Goal: Task Accomplishment & Management: Use online tool/utility

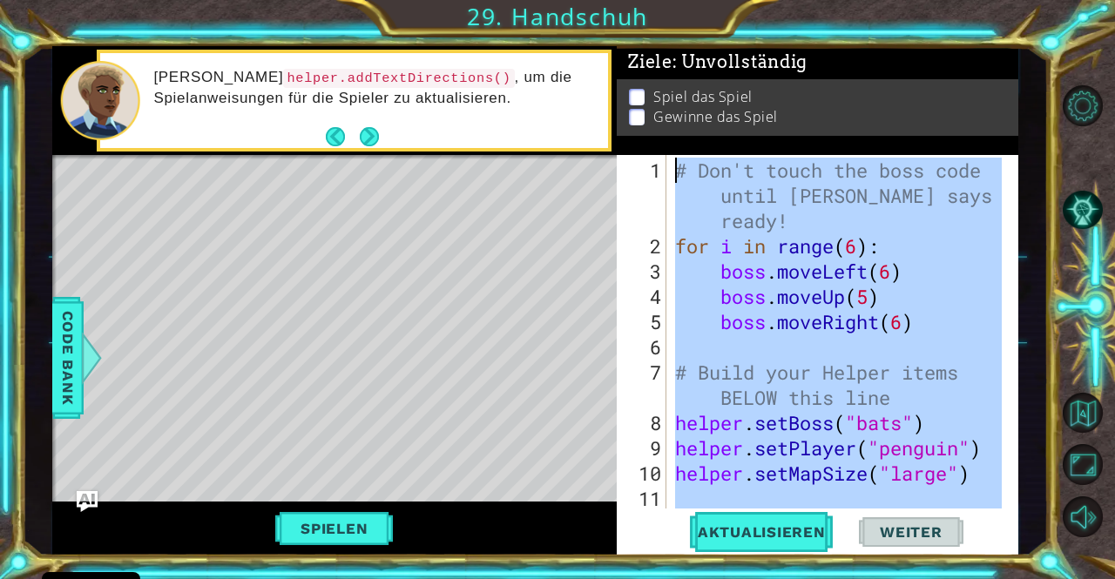
drag, startPoint x: 933, startPoint y: 447, endPoint x: 674, endPoint y: 165, distance: 383.0
click at [674, 165] on div "# Don't touch the boss code until [PERSON_NAME] says you're ready! for i in ran…" at bounding box center [841, 385] width 338 height 455
type textarea "# Don't touch the boss code until [PERSON_NAME] says you're ready! for i in ran…"
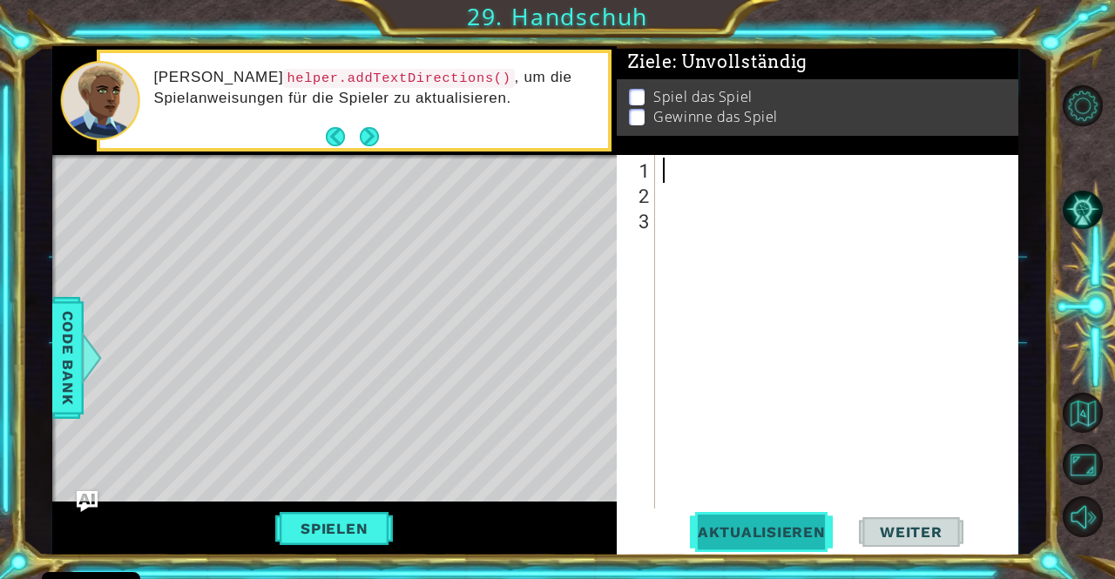
click at [738, 532] on span "Aktualisieren" at bounding box center [762, 532] width 163 height 17
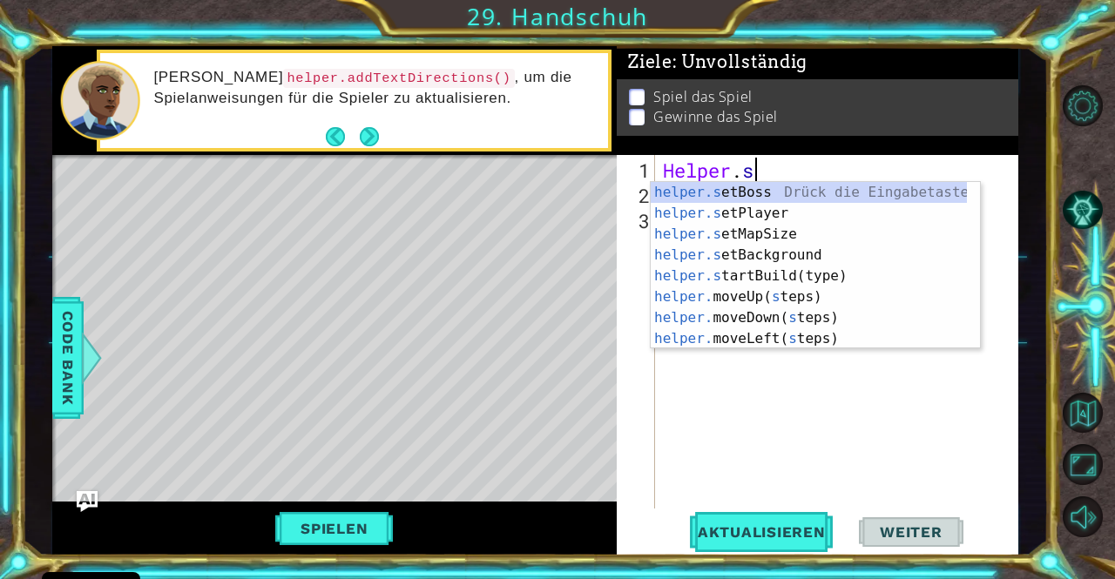
scroll to position [0, 3]
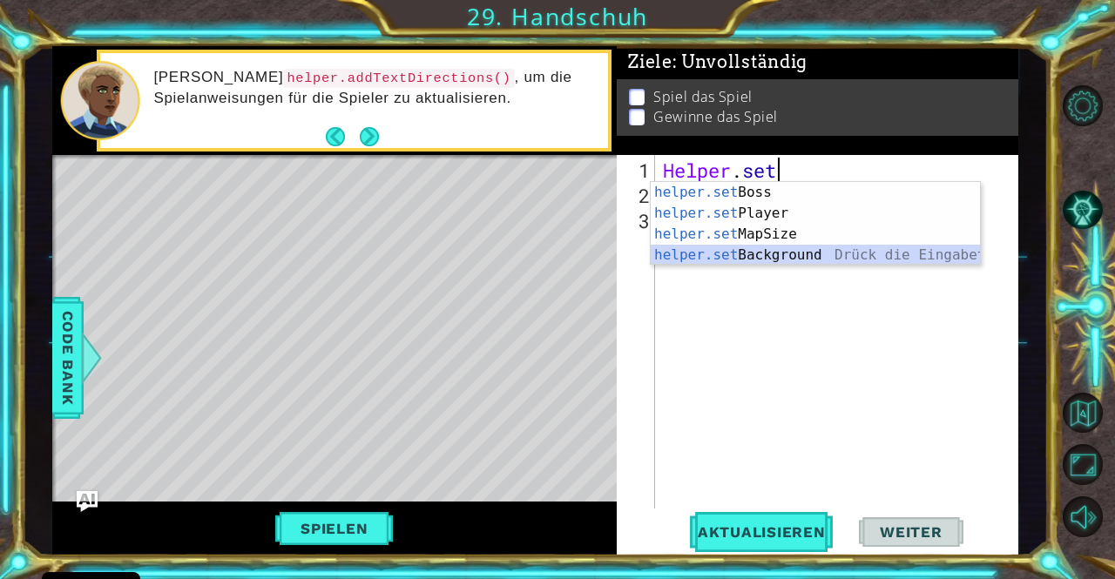
click at [754, 255] on div "helper.set Boss Drück die Eingabetaste helper.set Player Drück die Eingabetaste…" at bounding box center [816, 244] width 330 height 125
type textarea "helper.setBackground("crystal")"
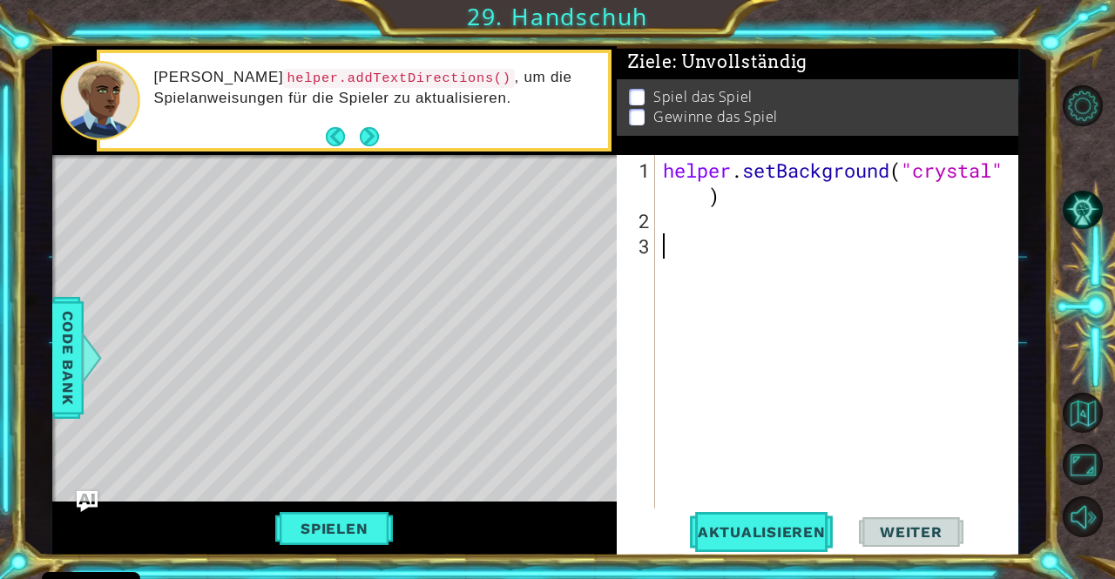
click at [686, 233] on div "helper . setBackground ( "crystal" )" at bounding box center [841, 373] width 363 height 430
click at [672, 217] on div "helper . setBackground ( "crystal" )" at bounding box center [841, 373] width 363 height 430
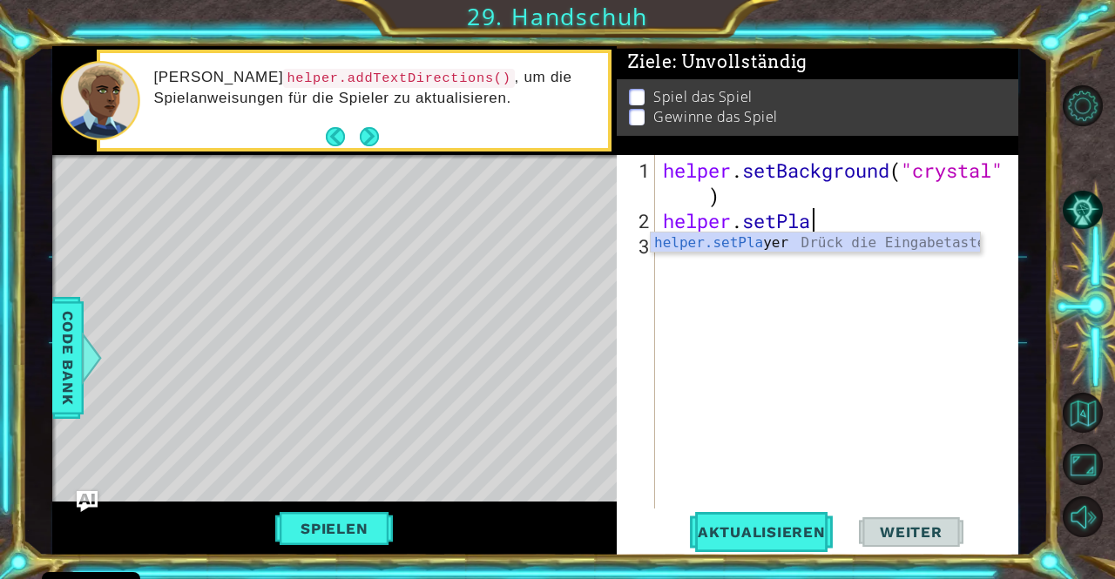
scroll to position [0, 5]
click at [695, 240] on div "helper.setPla [PERSON_NAME] die Eingabetaste" at bounding box center [816, 264] width 330 height 63
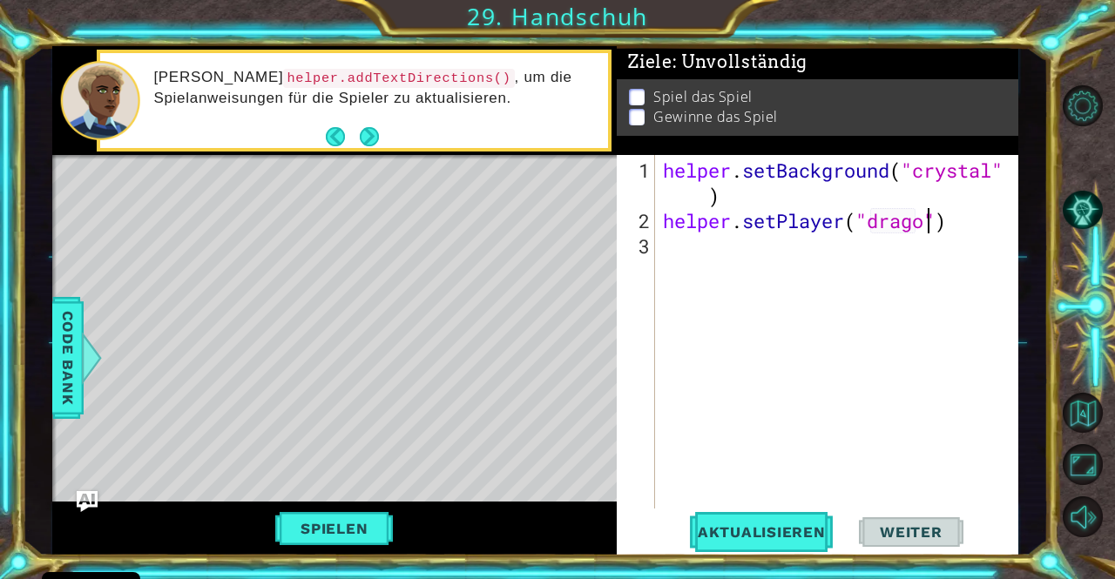
scroll to position [0, 12]
type textarea "helper.setPlayer("dragon")"
click at [694, 243] on div "helper . setBackground ( "crystal" ) helper . setPlayer ( "dragon" )" at bounding box center [841, 373] width 363 height 430
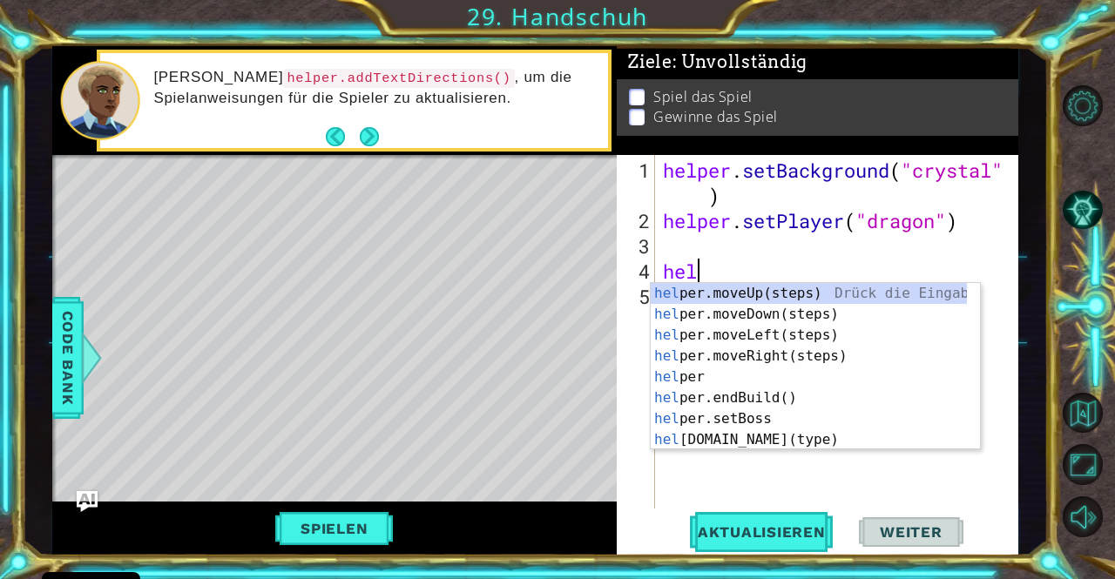
scroll to position [0, 0]
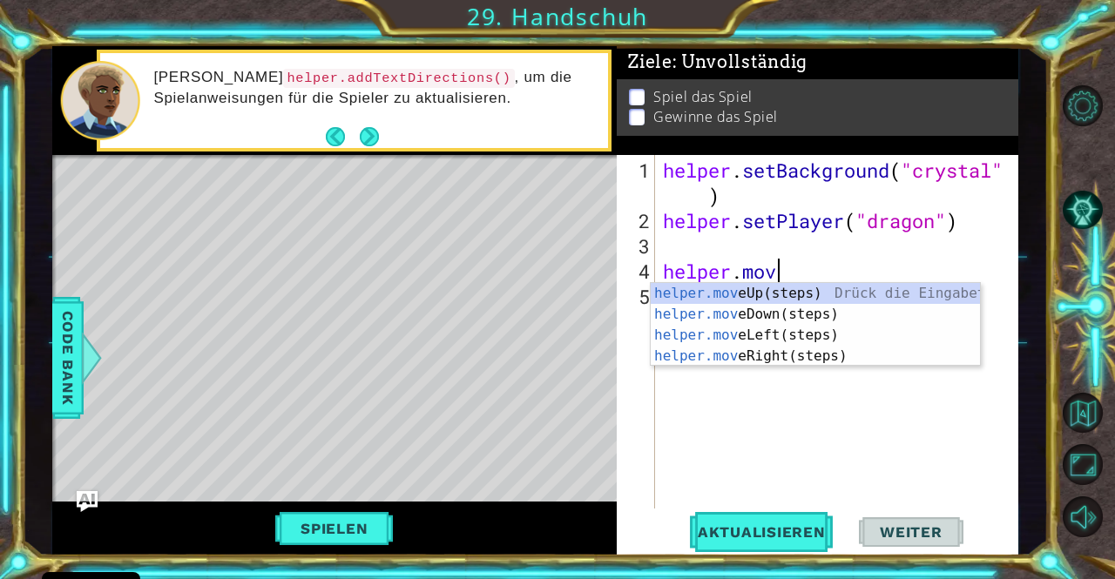
type textarea "helper.move"
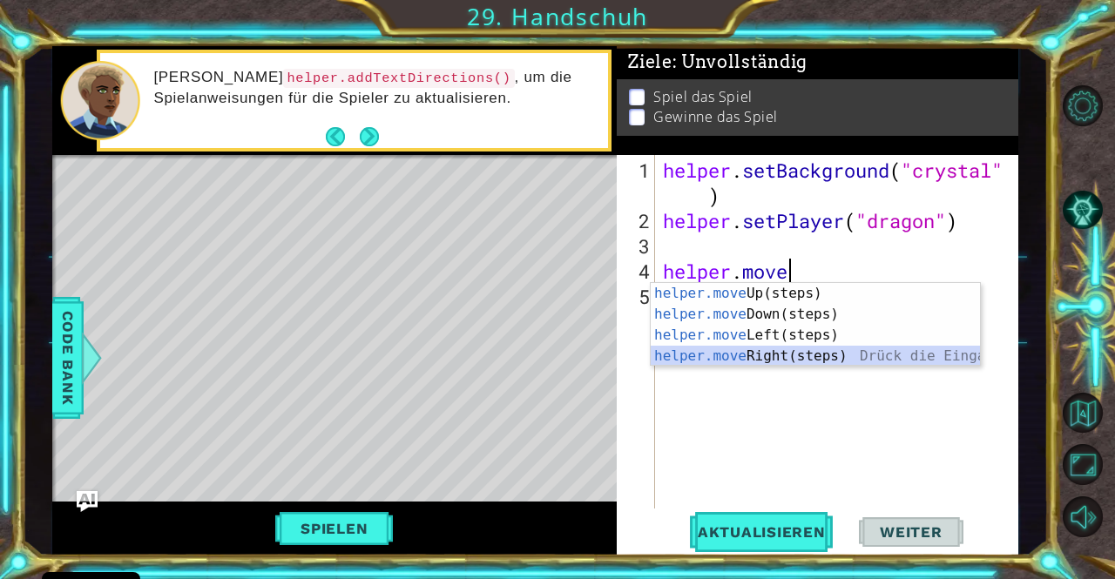
click at [760, 356] on div "helper.move Up(steps) Drück die Eingabetaste helper.move Down(steps) Drück die …" at bounding box center [816, 345] width 330 height 125
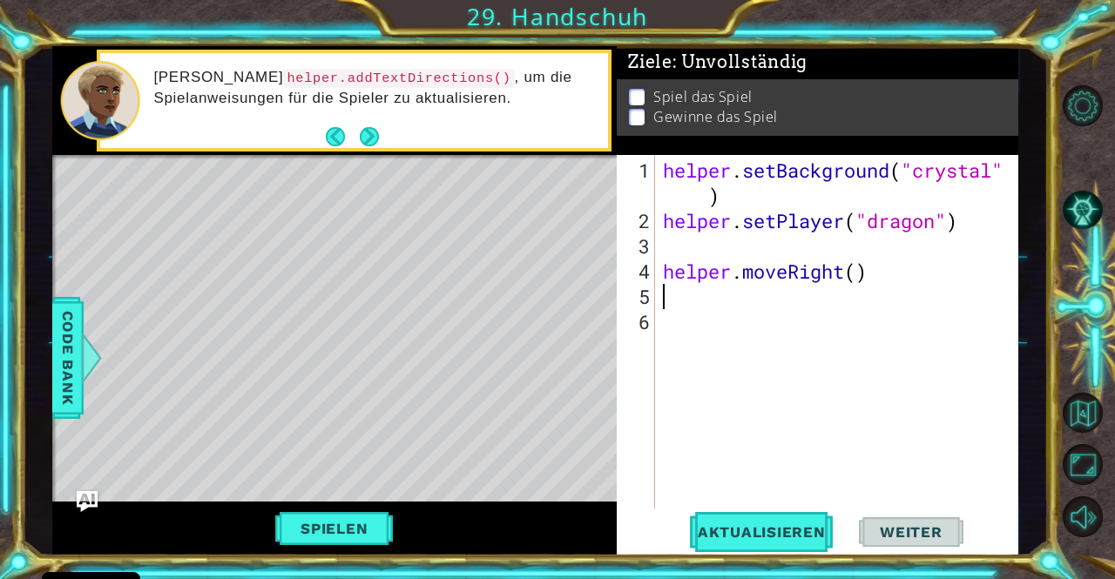
click at [857, 271] on div "helper . setBackground ( "crystal" ) helper . setPlayer ( "dragon" ) helper . m…" at bounding box center [841, 373] width 363 height 430
type textarea "helper.moveRight(3)"
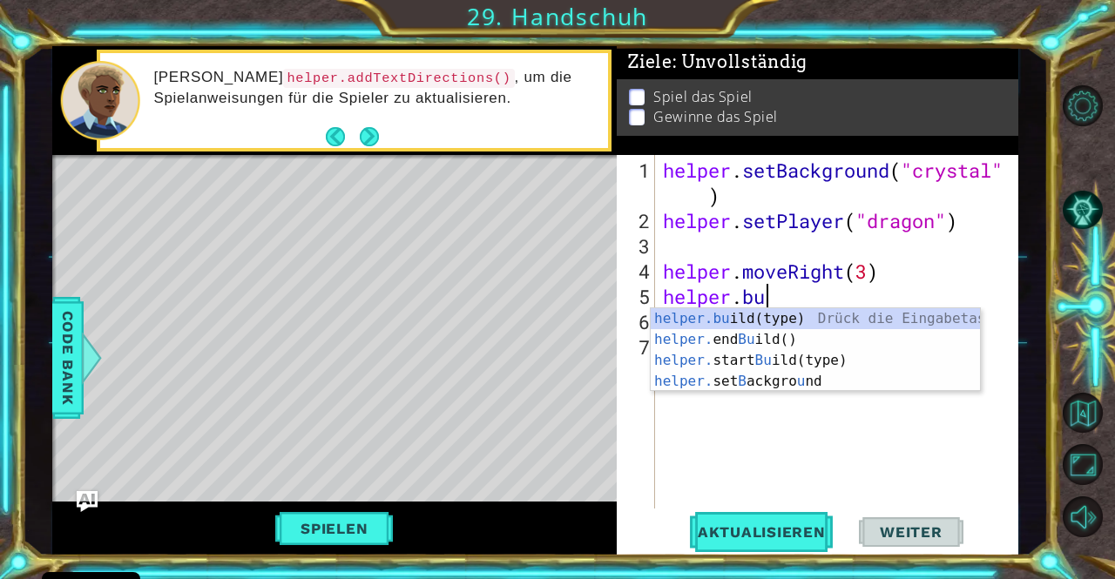
scroll to position [0, 3]
click at [784, 313] on div "helper.bu ild(type) Drück die Eingabetaste helper. end Bu ild() Drück die Einga…" at bounding box center [816, 370] width 330 height 125
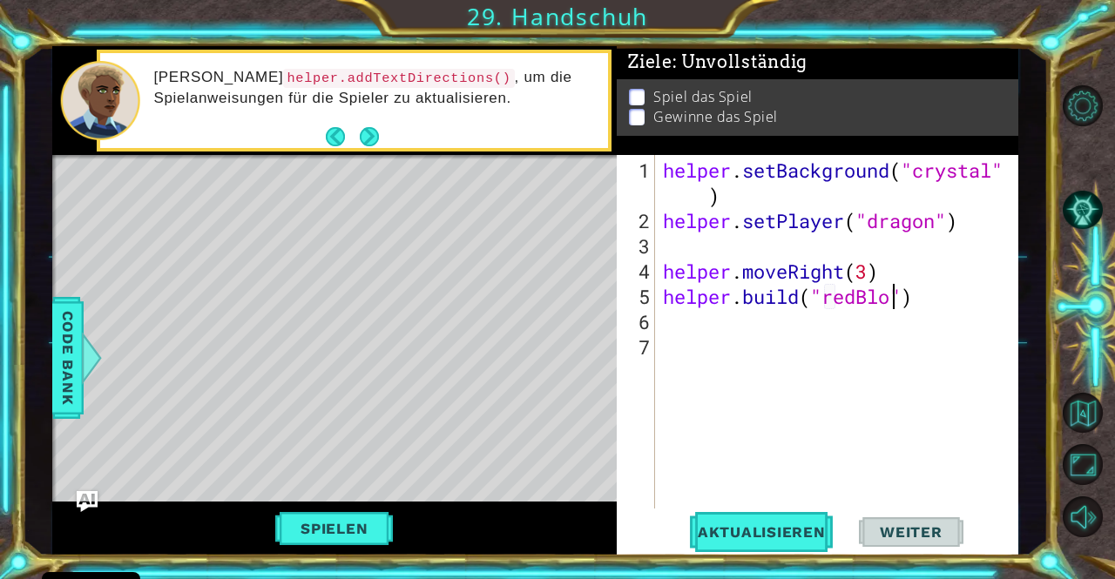
scroll to position [0, 10]
type textarea "[DOMAIN_NAME]("redBlock")"
click at [704, 323] on div "helper . setBackground ( "crystal" ) helper . setPlayer ( "dragon" ) helper . m…" at bounding box center [841, 373] width 363 height 430
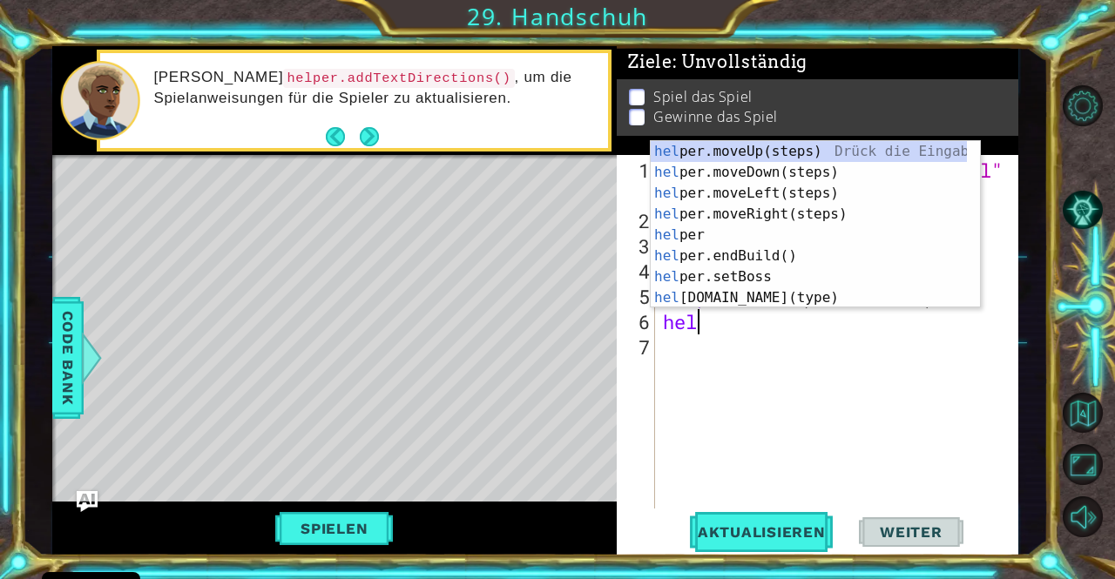
scroll to position [0, 0]
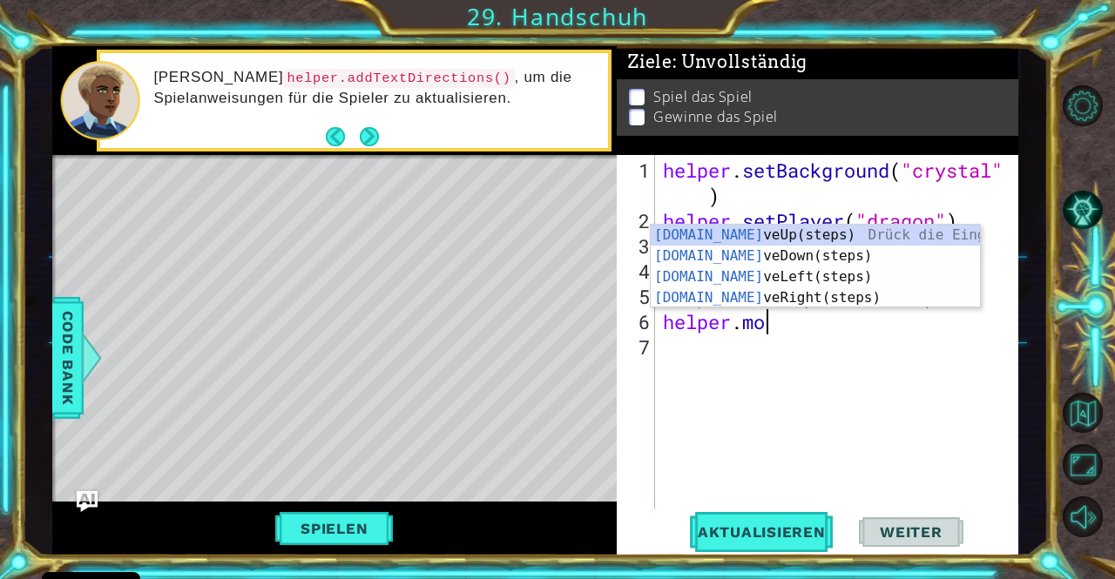
type textarea "helper.move"
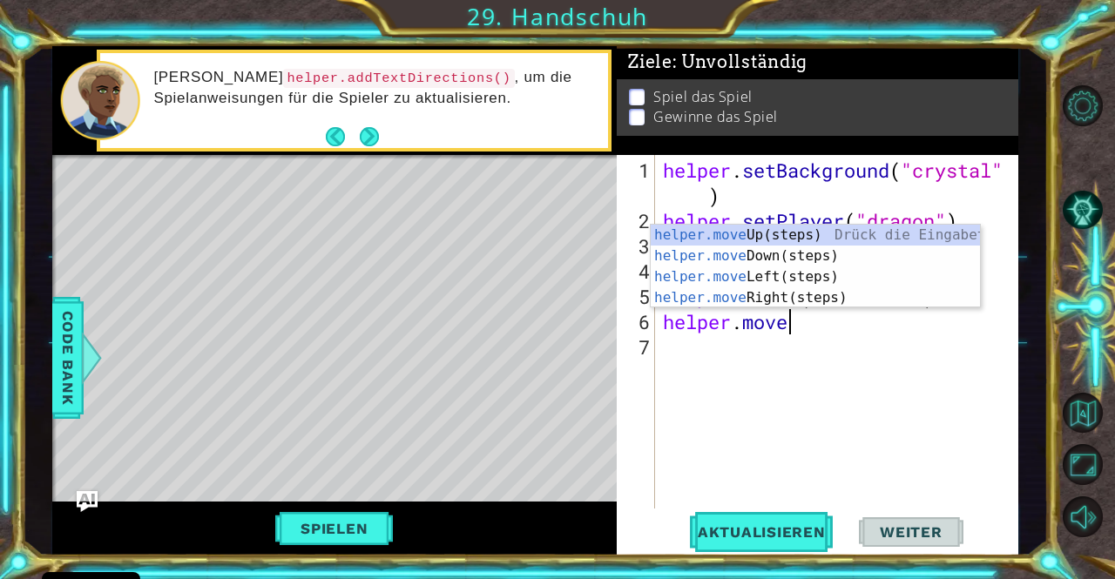
scroll to position [0, 4]
click at [753, 252] on div "helper.move Up(steps) Drück die Eingabetaste helper.move Down(steps) Drück die …" at bounding box center [816, 287] width 330 height 125
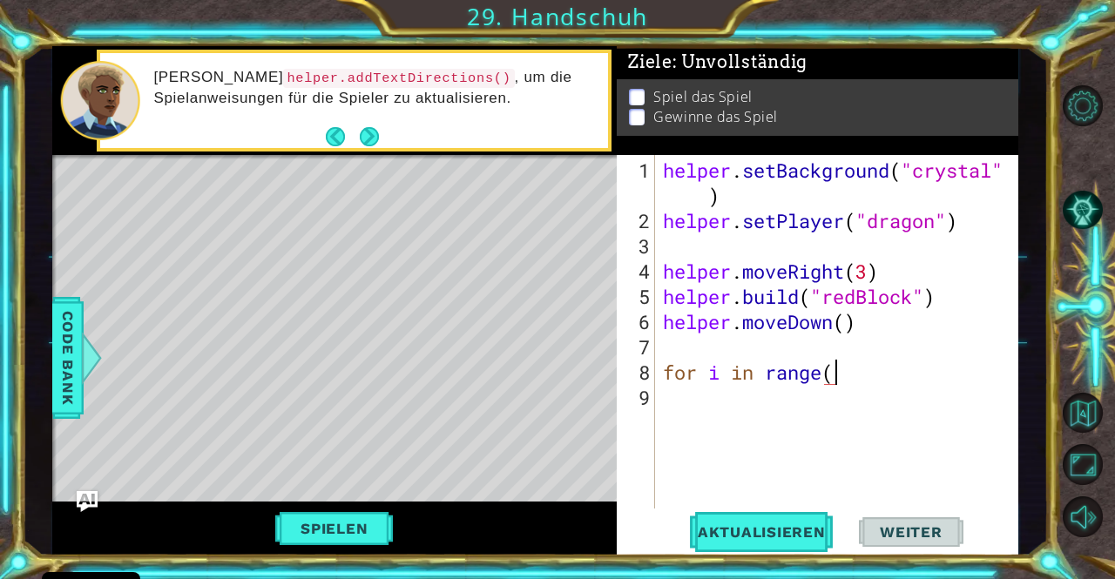
scroll to position [0, 7]
type textarea "for i in range(2):"
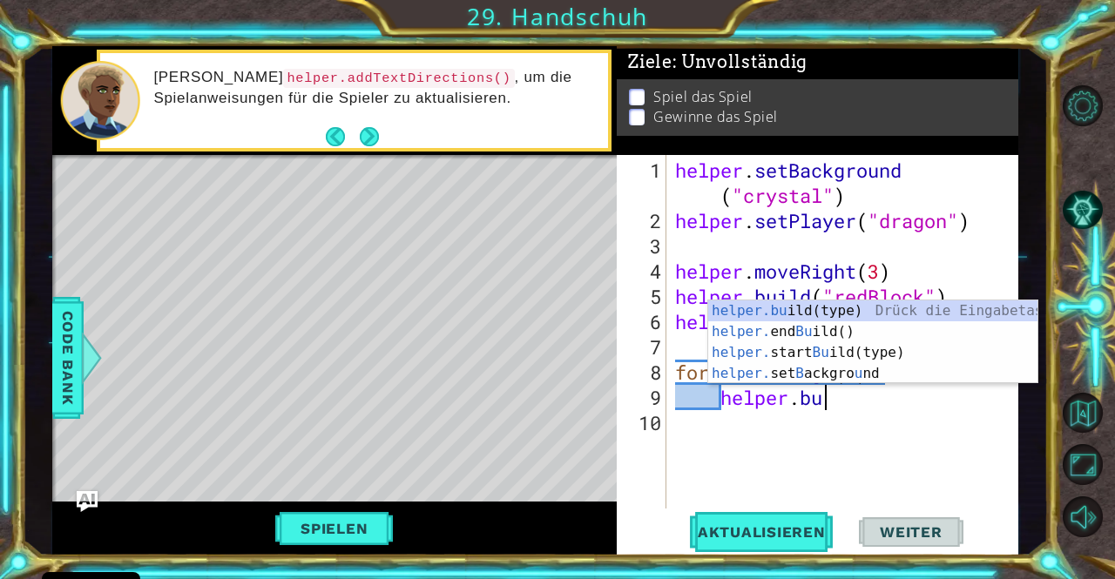
scroll to position [0, 5]
click at [810, 309] on div "helper.bu ild(type) Drück die Eingabetaste helper. end Bu ild() Drück die Einga…" at bounding box center [873, 363] width 330 height 125
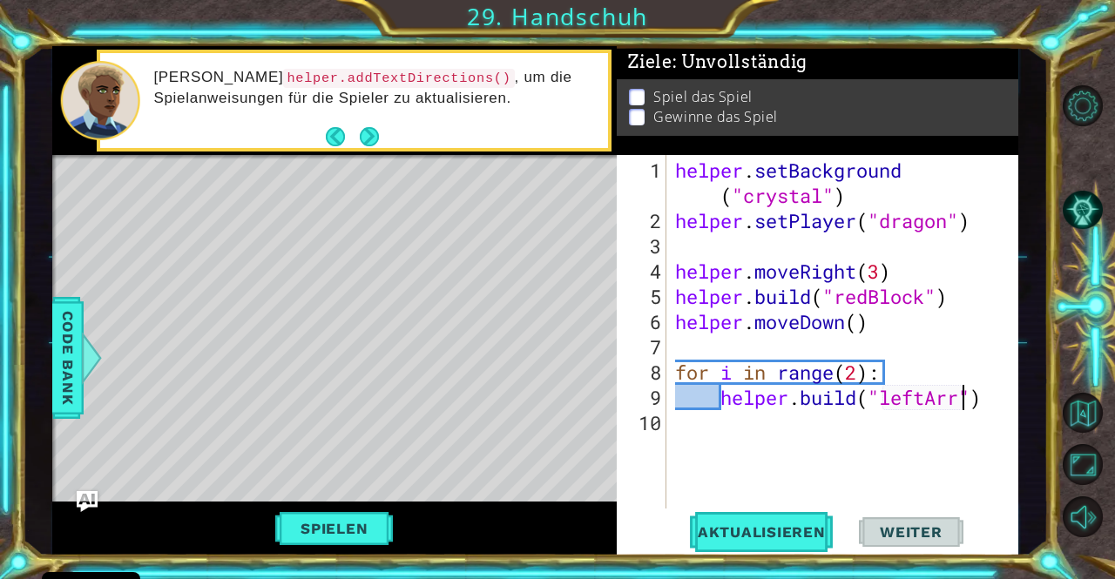
type textarea "[DOMAIN_NAME]("leftArrow")"
click at [1004, 398] on div "helper . setBackground ( "crystal" ) helper . setPlayer ( "dragon" ) helper . m…" at bounding box center [848, 373] width 352 height 430
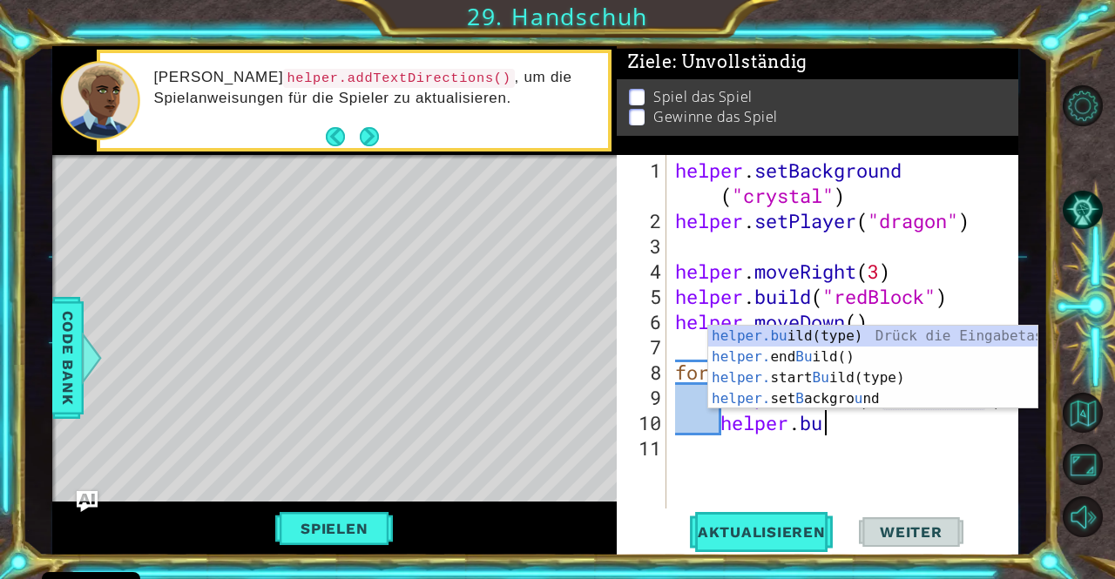
scroll to position [0, 6]
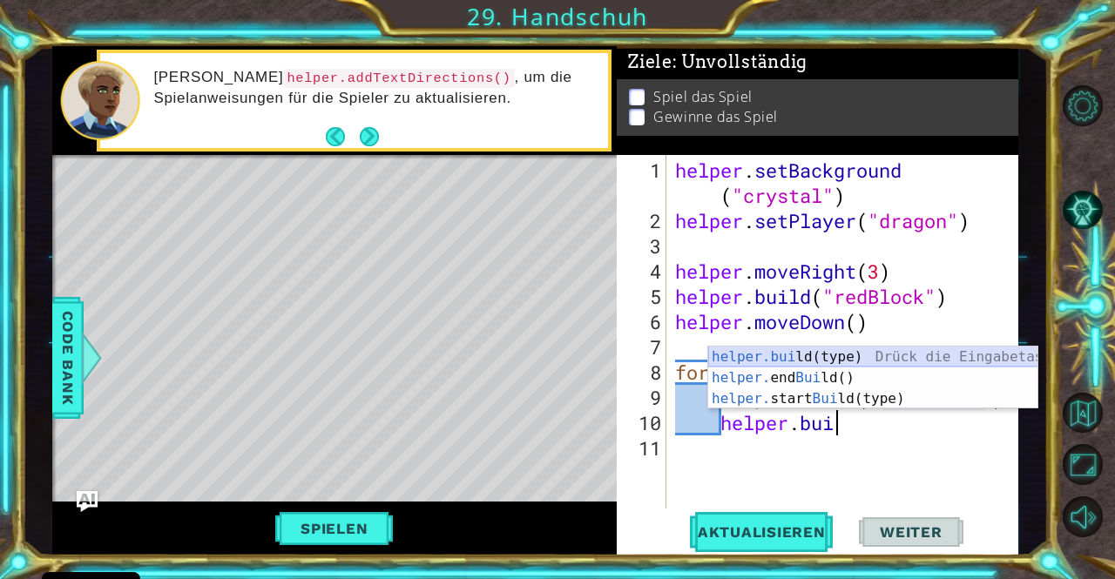
click at [901, 358] on div "helper.bui ld(type) Drück die Eingabetaste helper. end Bui ld() Drück die Einga…" at bounding box center [873, 399] width 330 height 105
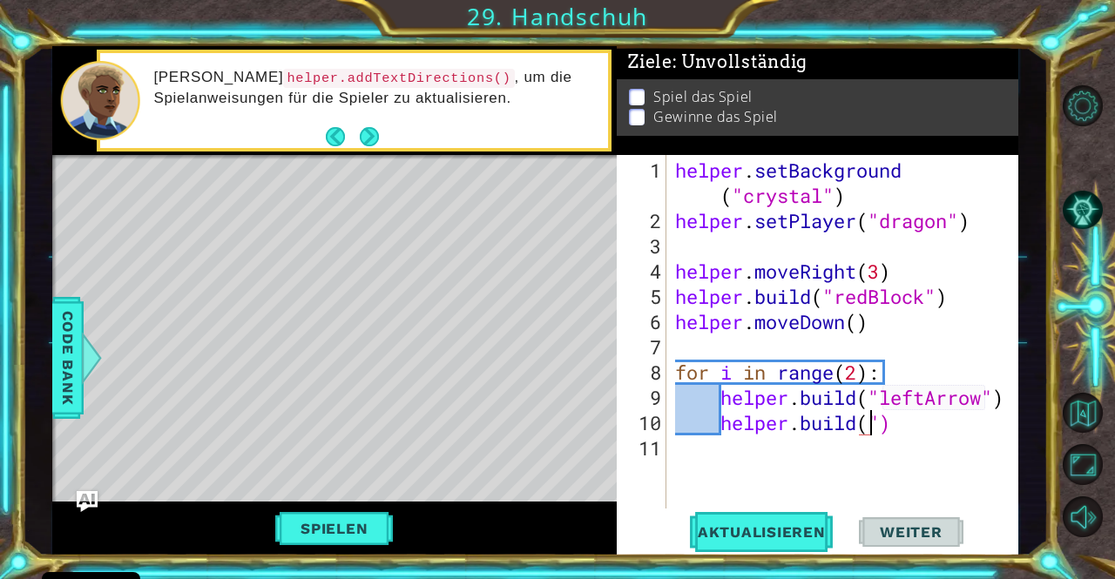
click at [922, 430] on div "helper . setBackground ( "crystal" ) helper . setPlayer ( "dragon" ) helper . m…" at bounding box center [848, 373] width 352 height 430
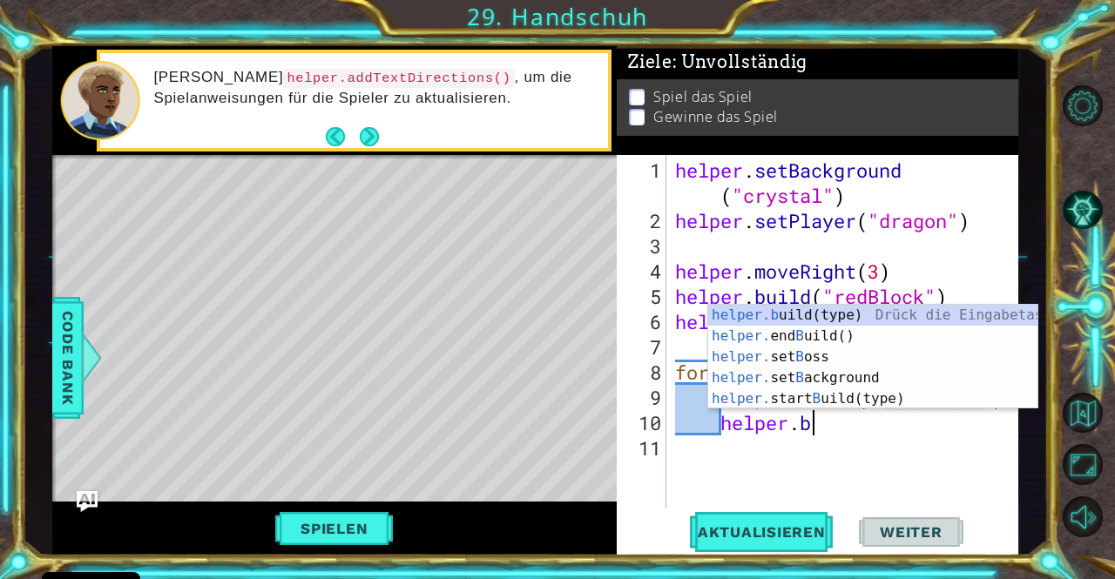
scroll to position [0, 4]
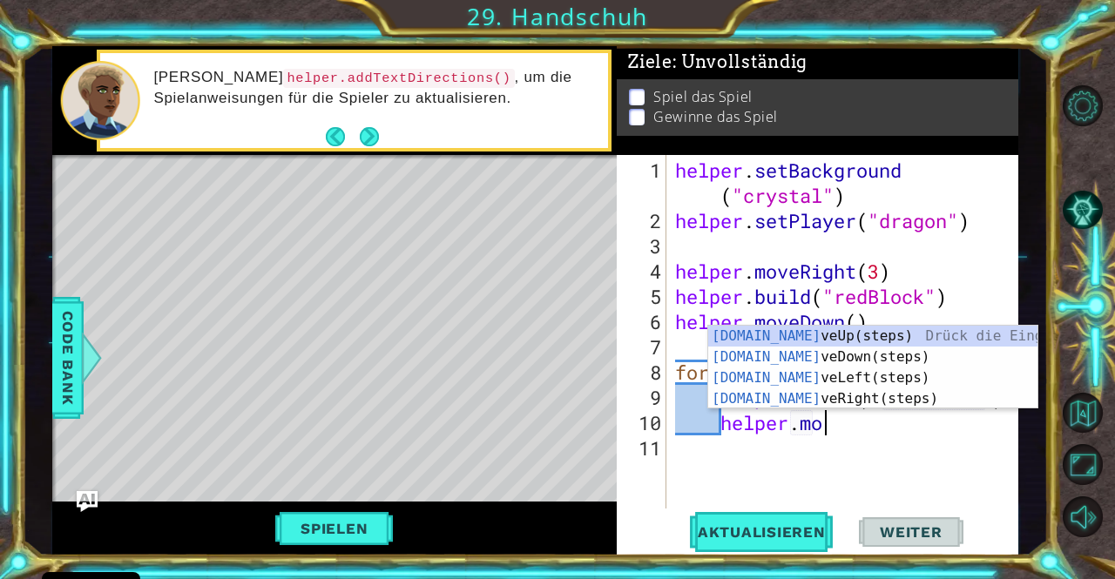
type textarea "helper.mov"
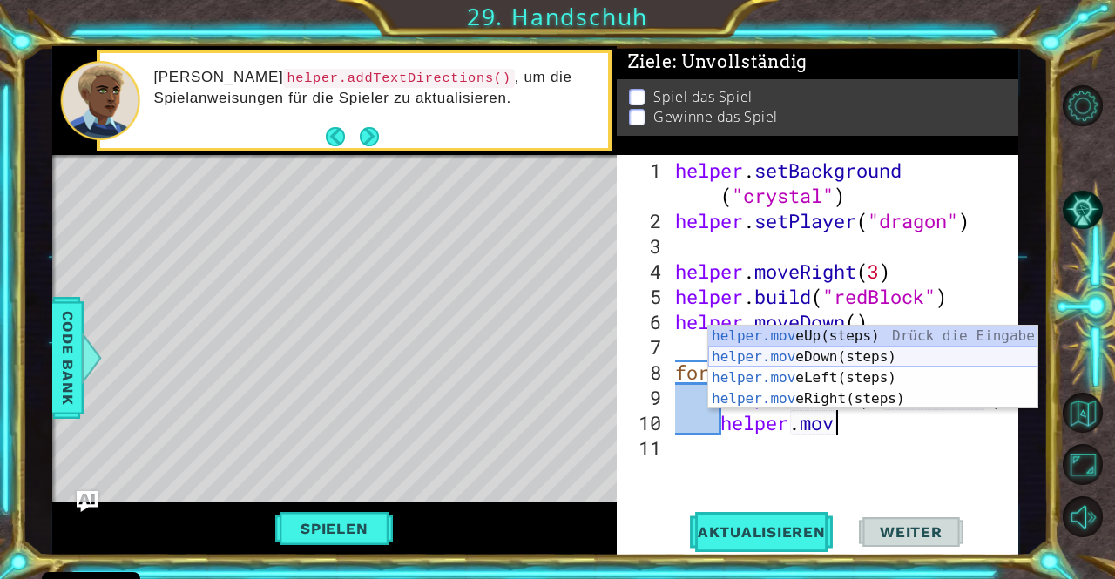
click at [809, 352] on div "helper.mov eUp(steps) Drück die Eingabetaste helper.mov eDown(steps) Drück die …" at bounding box center [873, 388] width 330 height 125
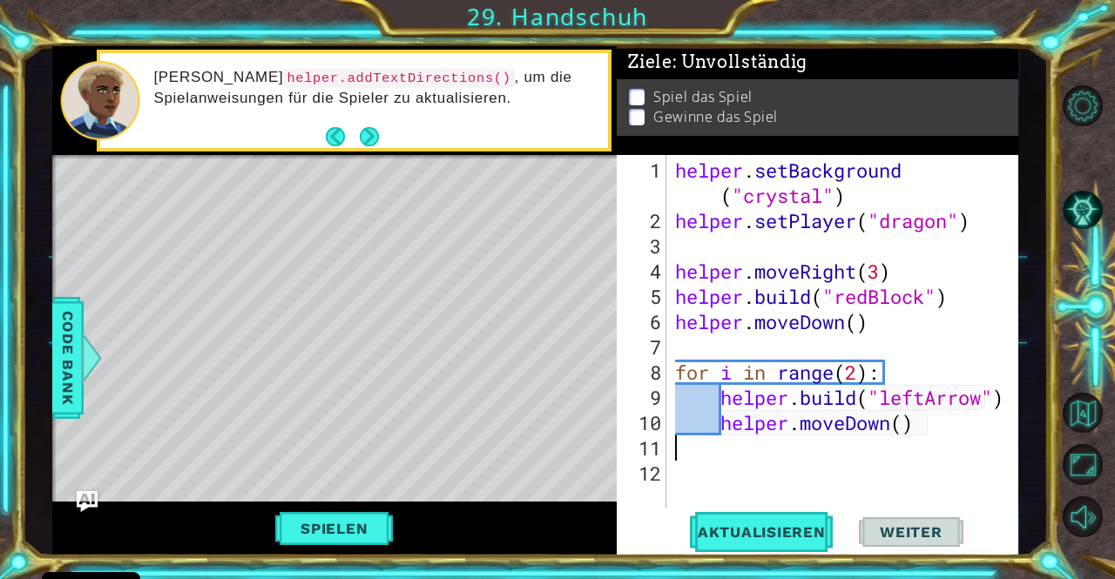
scroll to position [0, 0]
click at [692, 473] on div "helper . setBackground ( "crystal" ) helper . setPlayer ( "dragon" ) helper . m…" at bounding box center [848, 373] width 352 height 430
type textarea "for i in range(3):"
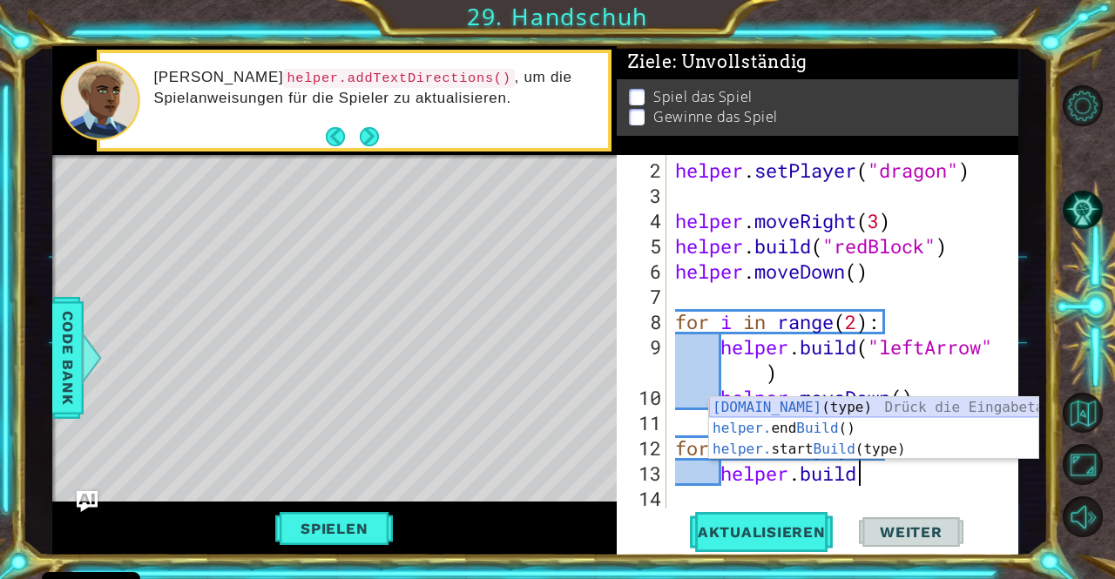
click at [784, 402] on div "[DOMAIN_NAME] (type) Drück die Eingabetaste helper. end Build () Drück die Eing…" at bounding box center [874, 449] width 330 height 105
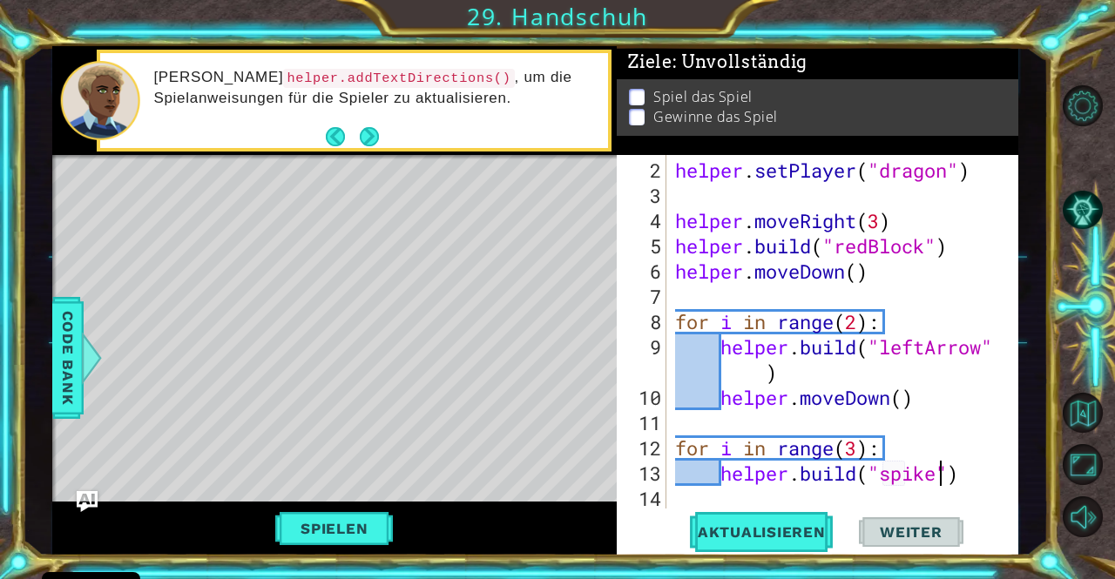
scroll to position [0, 12]
type textarea "[DOMAIN_NAME]("spikes$")"
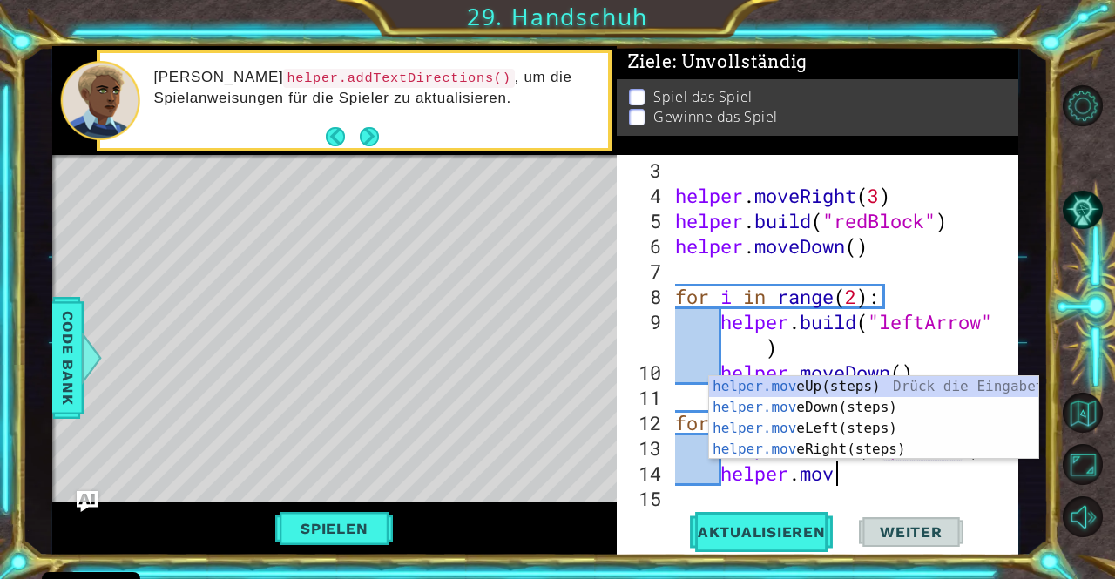
type textarea "helper.move"
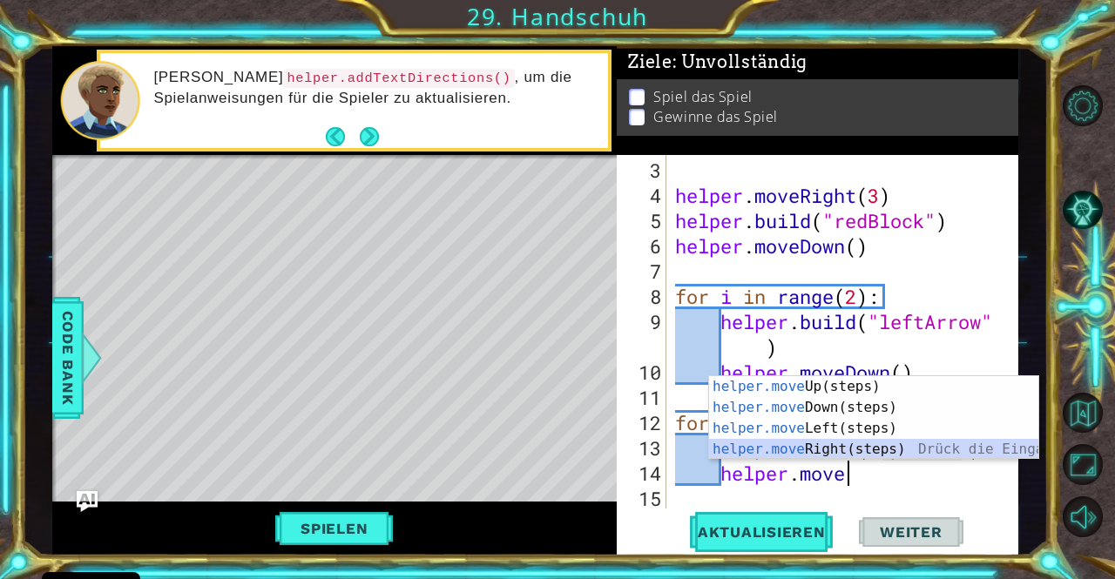
click at [812, 447] on div "helper.move Up(steps) Drück die Eingabetaste helper.move Down(steps) Drück die …" at bounding box center [874, 438] width 330 height 125
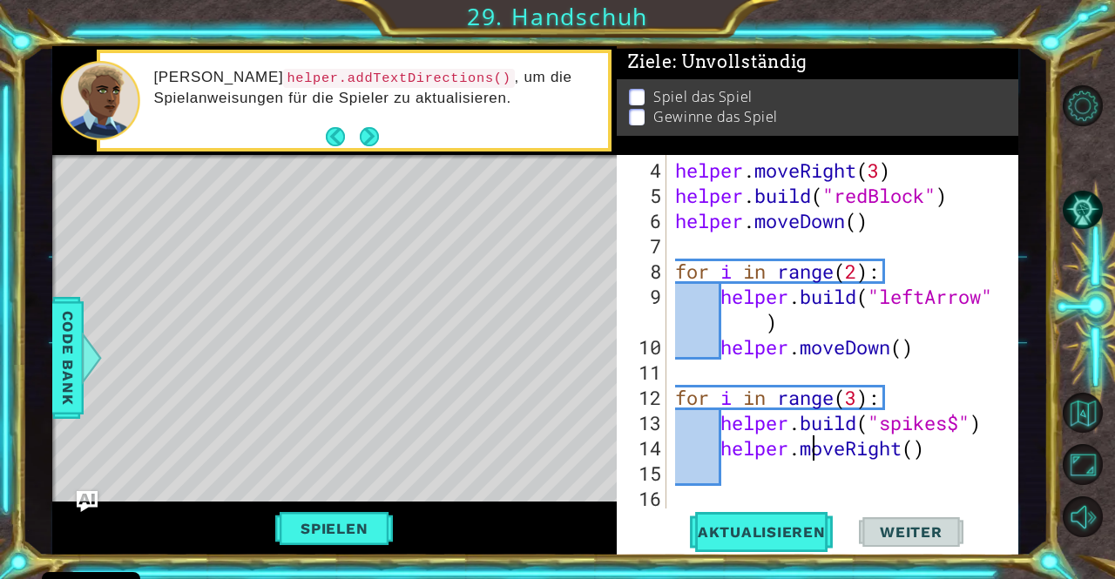
click at [812, 447] on div "helper . moveRight ( 3 ) helper . build ( "redBlock" ) helper . moveDown ( ) fo…" at bounding box center [841, 360] width 338 height 404
type textarea "helper.moveRight()"
click at [746, 467] on div "helper . moveRight ( 3 ) helper . build ( "redBlock" ) helper . moveDown ( ) fo…" at bounding box center [841, 360] width 338 height 404
type textarea "$"
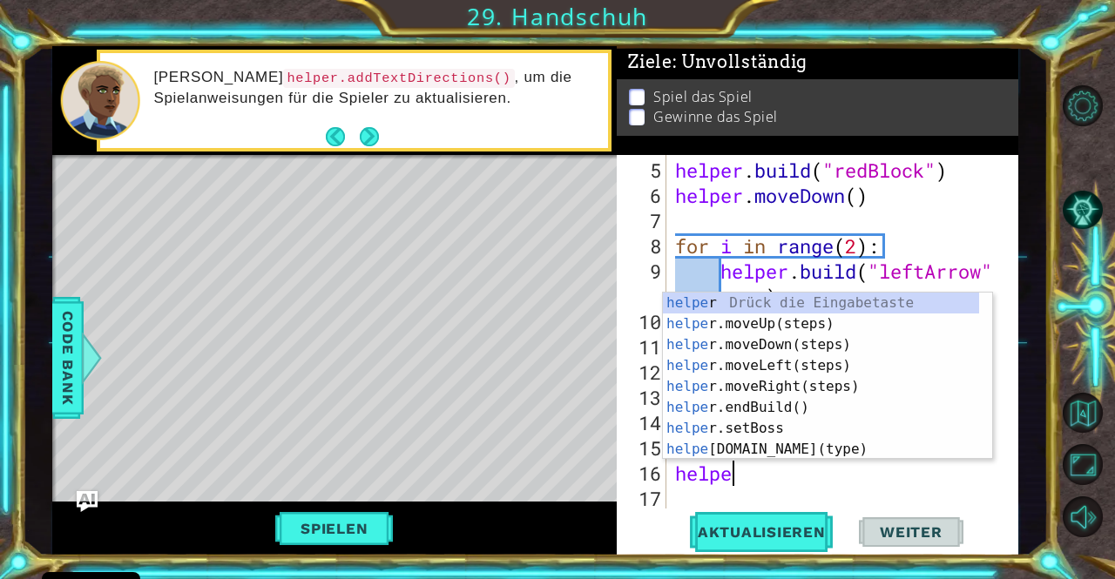
scroll to position [0, 2]
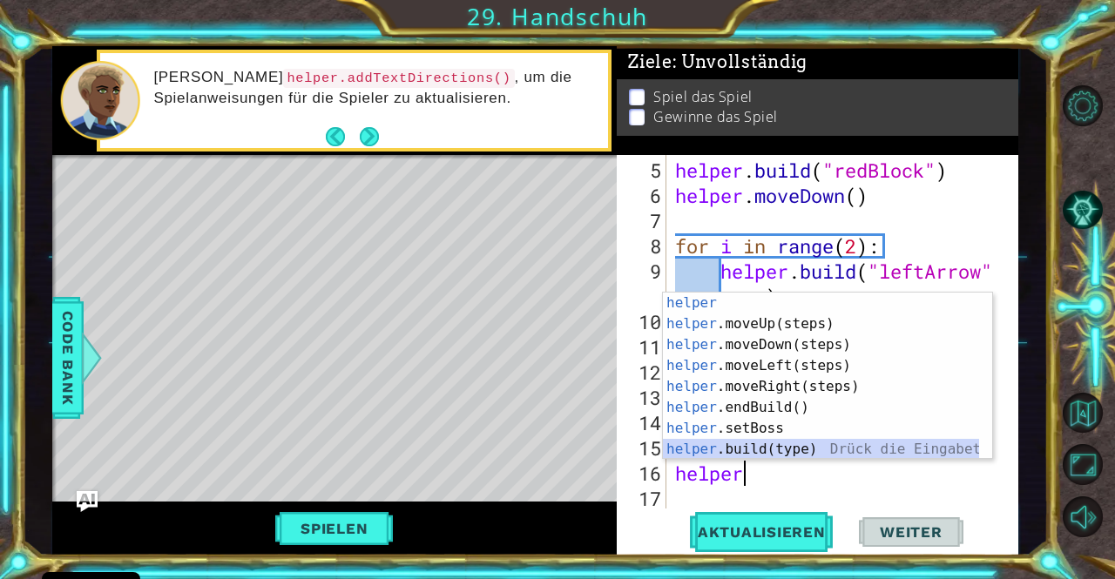
click at [736, 443] on div "helper Drück die Eingabetaste helper .moveUp(steps) Drück die Eingabetaste help…" at bounding box center [821, 397] width 317 height 209
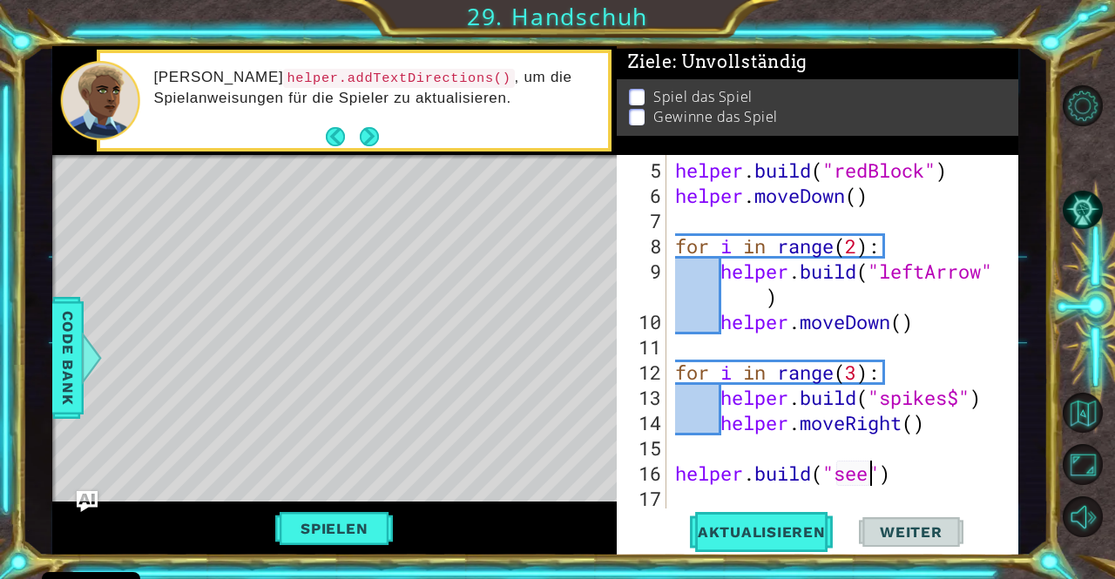
scroll to position [0, 10]
type textarea "[DOMAIN_NAME]("seeker")"
click at [934, 478] on div "helper . build ( "redBlock" ) helper . moveDown ( ) for i in range ( 2 ) : help…" at bounding box center [841, 360] width 338 height 404
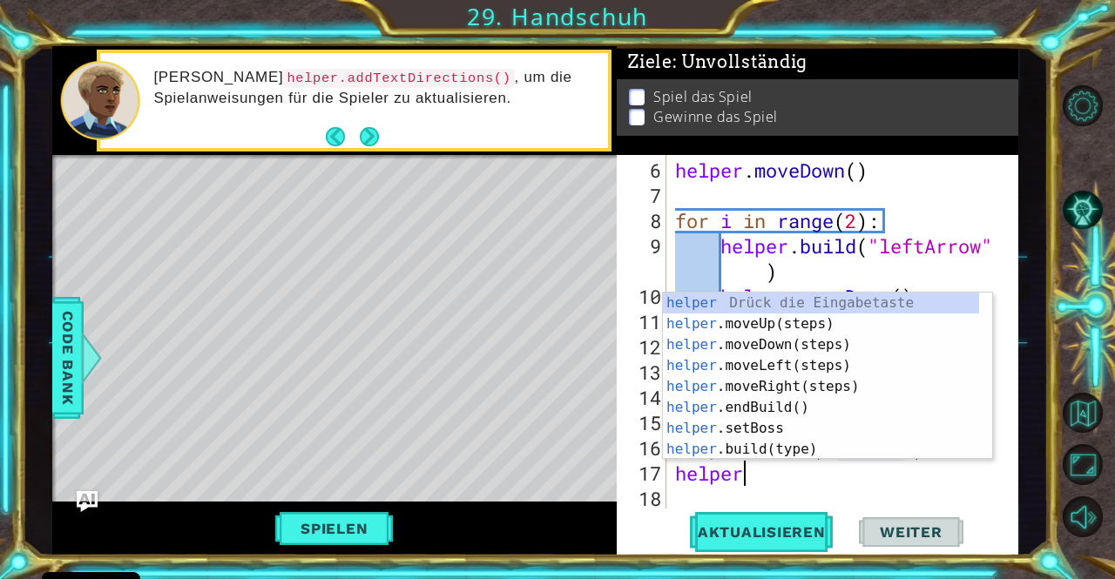
scroll to position [0, 2]
type textarea "helper."
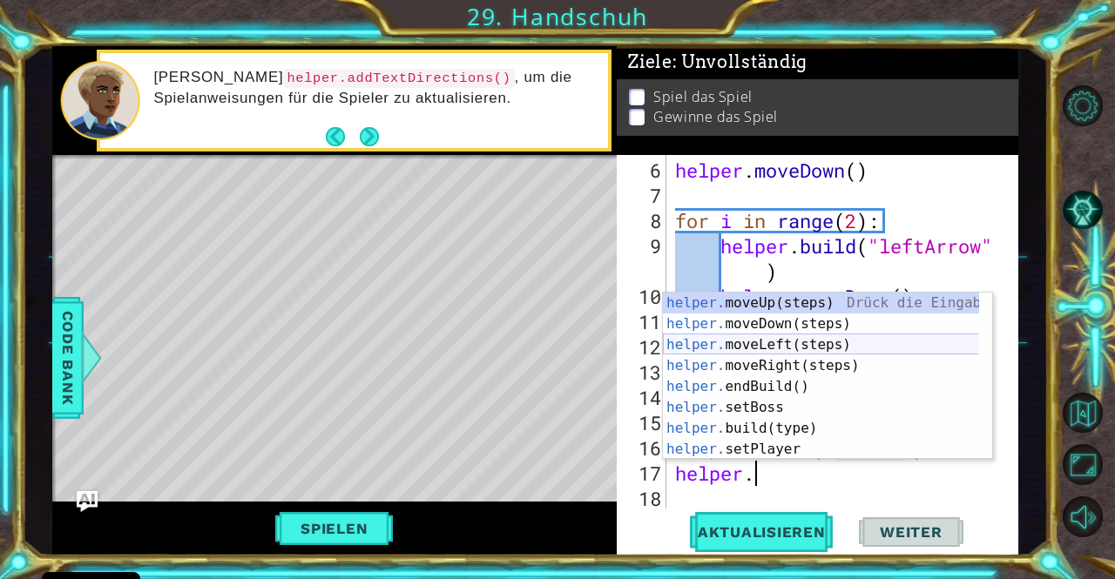
click at [765, 339] on div "helper. moveUp(steps) Drück die Eingabetaste helper. moveDown(steps) Drück die …" at bounding box center [821, 397] width 317 height 209
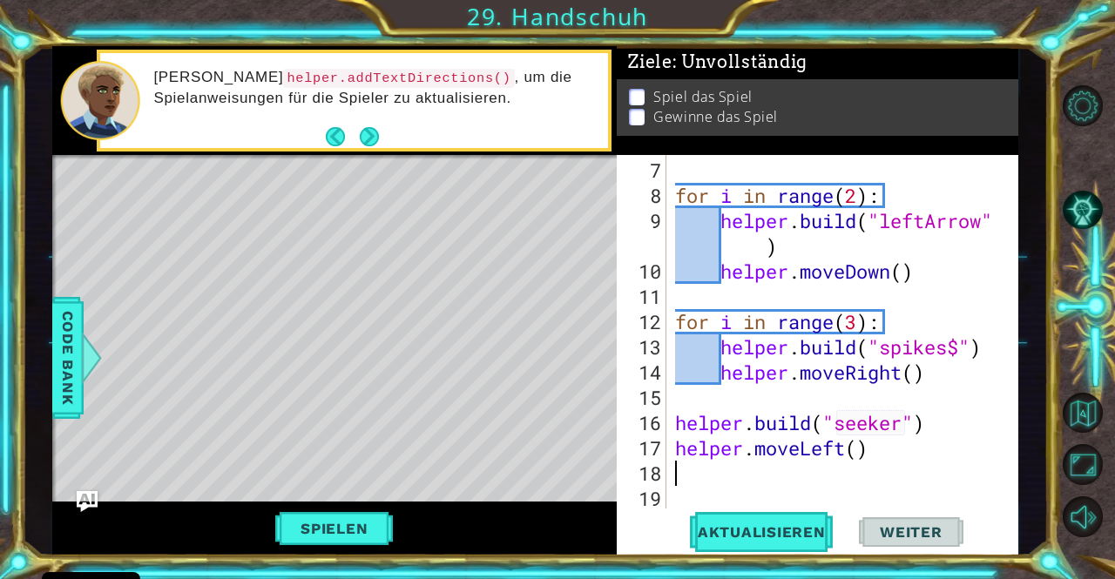
scroll to position [0, 0]
type textarea "6"
click at [861, 454] on div "for i in range ( 2 ) : helper . build ( "leftArrow" ) helper . moveDown ( ) for…" at bounding box center [841, 360] width 338 height 404
type textarea "helper.moveLeft(6)"
click at [687, 483] on div "for i in range ( 2 ) : helper . build ( "leftArrow" ) helper . moveDown ( ) for…" at bounding box center [841, 360] width 338 height 404
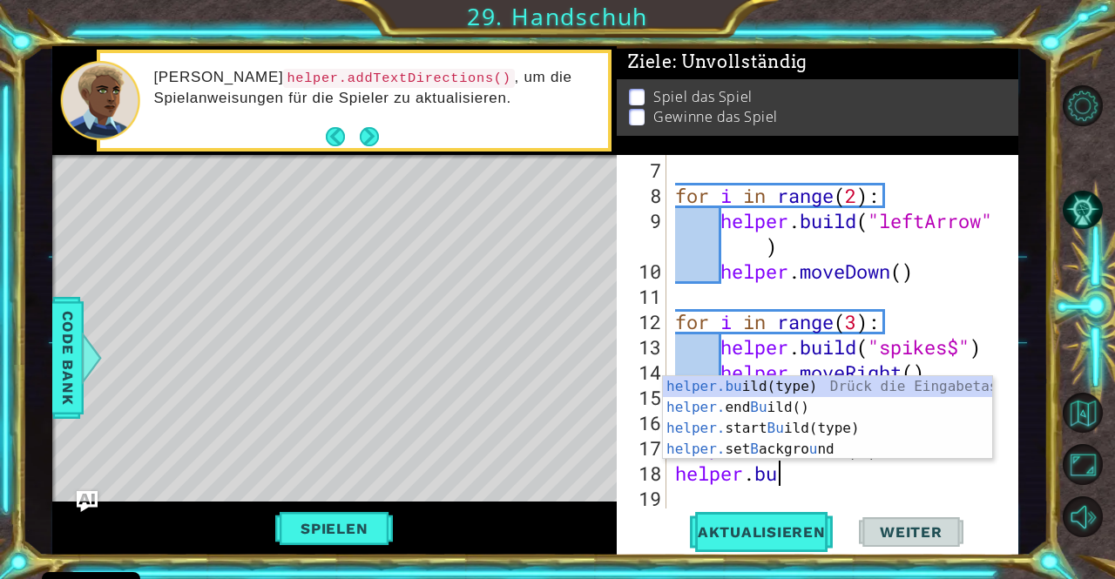
scroll to position [0, 3]
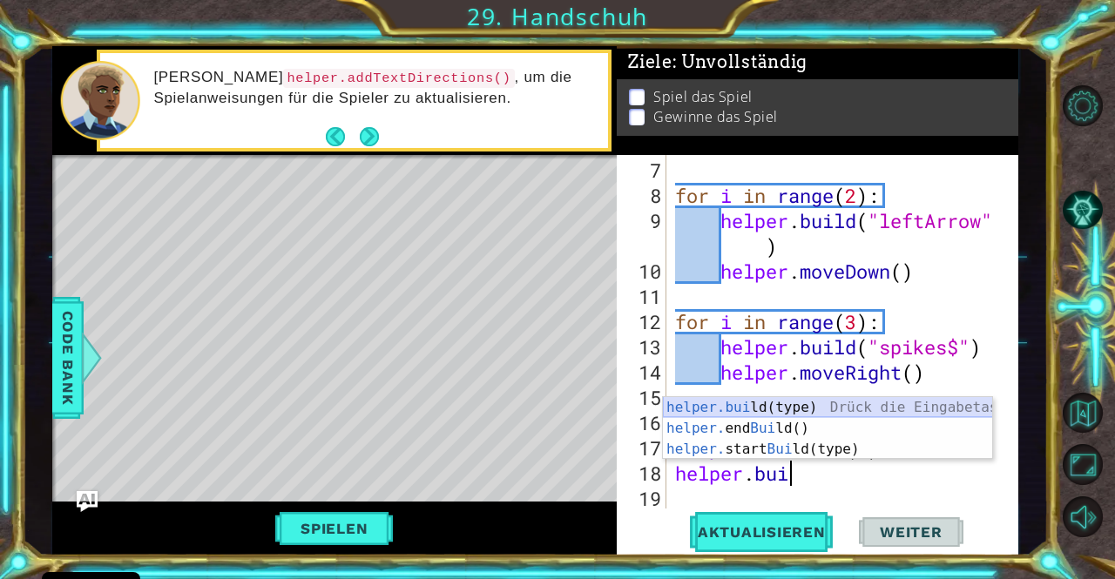
click at [760, 403] on div "helper.bui ld(type) Drück die Eingabetaste helper. end Bui ld() Drück die Einga…" at bounding box center [828, 449] width 330 height 105
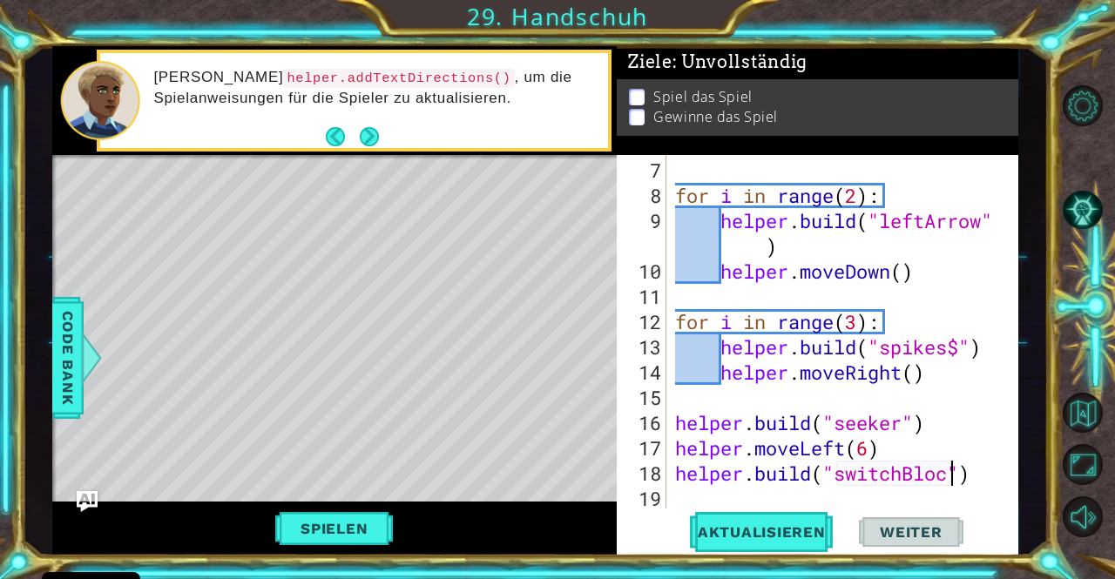
scroll to position [0, 12]
type textarea "[DOMAIN_NAME]("switchBlock")"
click at [988, 475] on div "for i in range ( 2 ) : helper . build ( "leftArrow" ) helper . moveDown ( ) for…" at bounding box center [841, 360] width 338 height 404
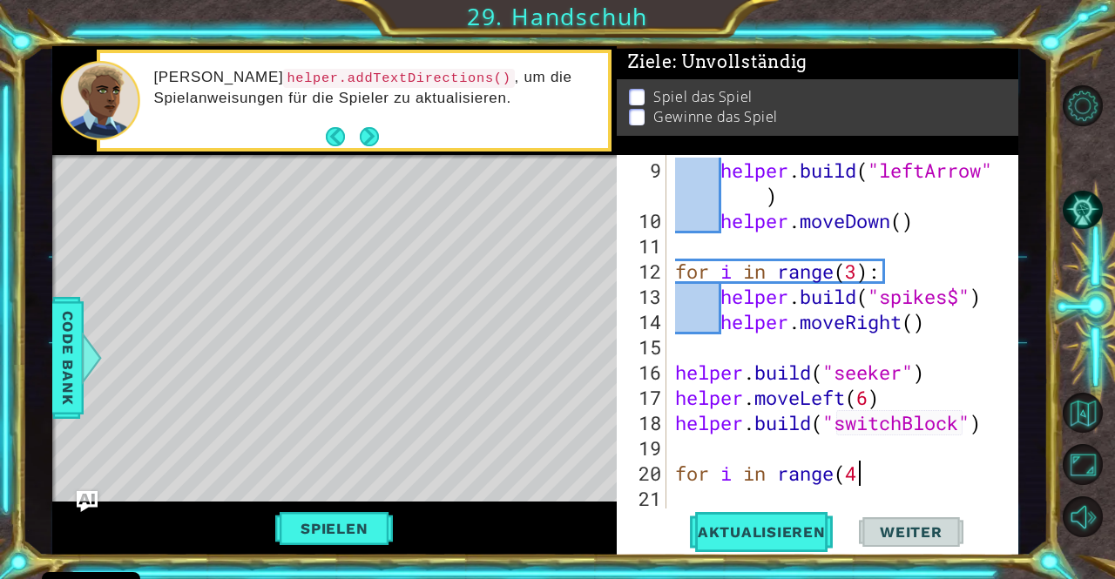
scroll to position [0, 7]
type textarea "for i in range(40):"
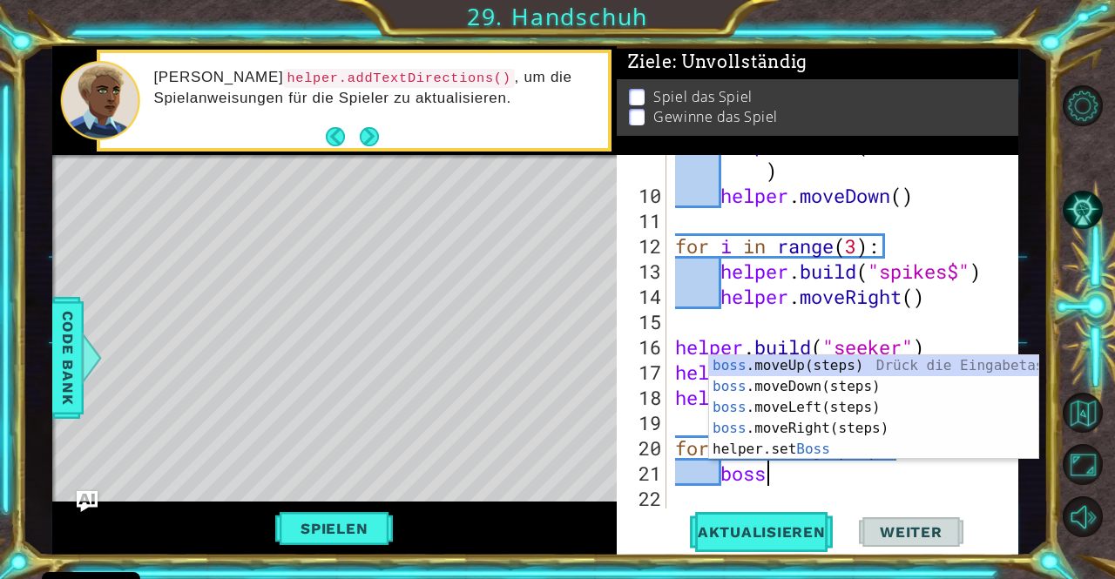
scroll to position [0, 3]
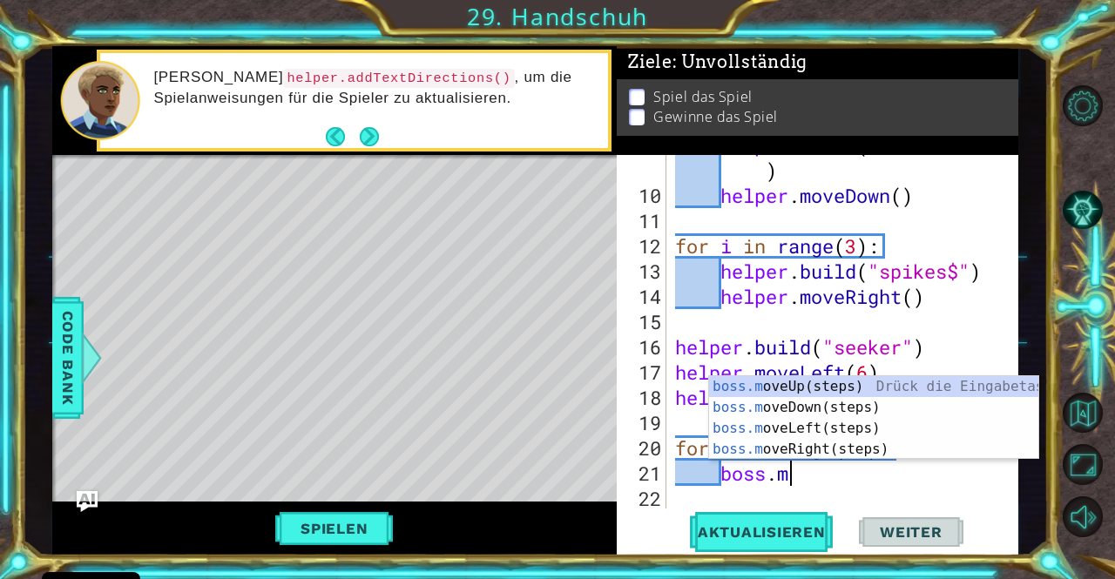
type textarea "boss.mov"
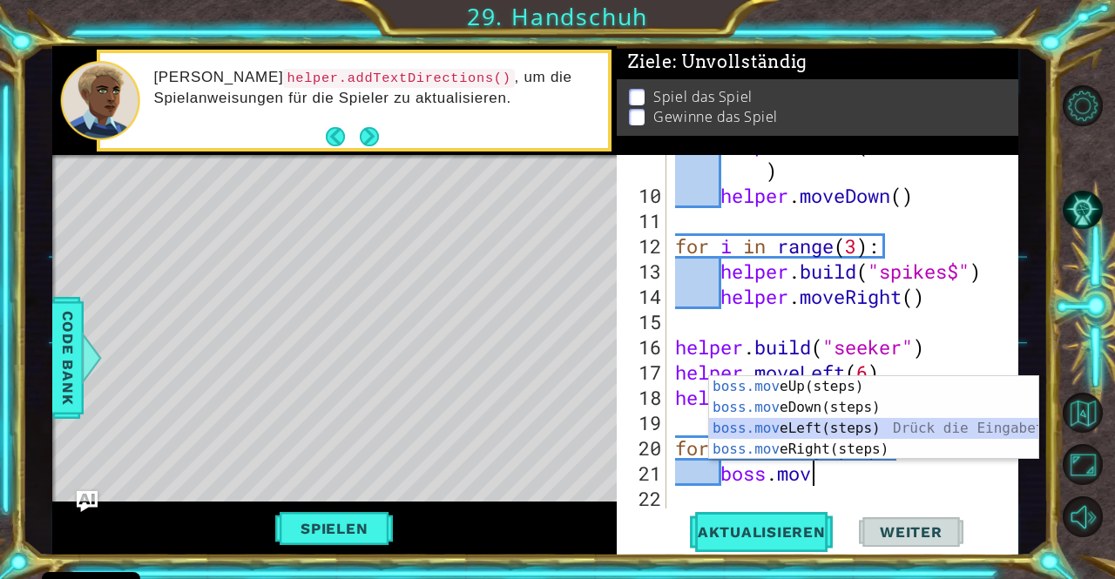
click at [838, 424] on div "boss.mov eUp(steps) Drück die Eingabetaste boss.mov eDown(steps) Drück die Eing…" at bounding box center [874, 438] width 330 height 125
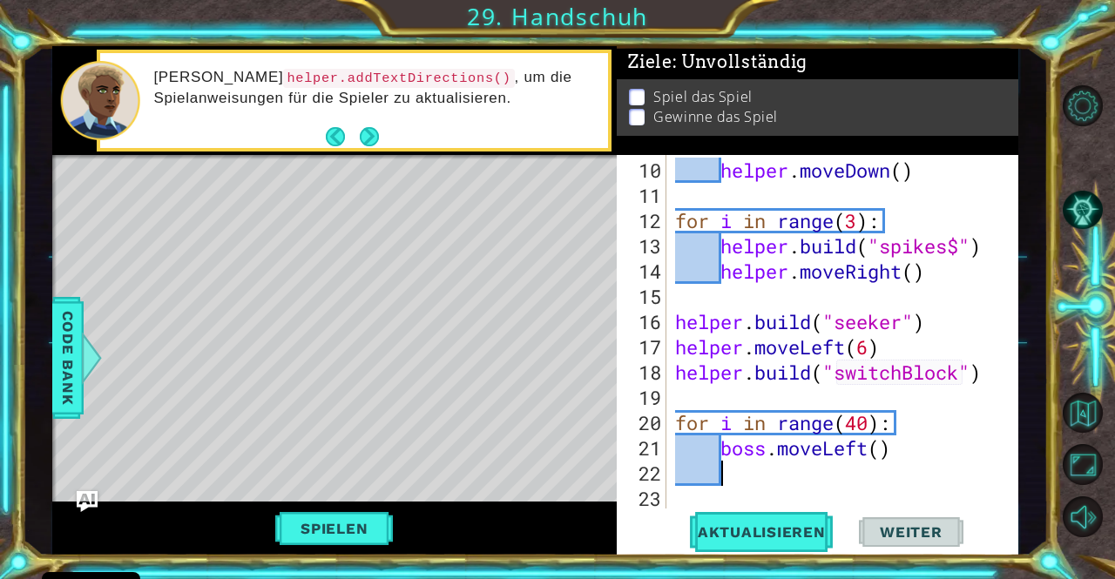
type textarea "5"
click at [884, 453] on div "helper . moveDown ( ) for i in range ( 3 ) : helper . build ( "spikes$" ) helpe…" at bounding box center [841, 360] width 338 height 404
type textarea "boss.moveLeft(5)"
click at [752, 471] on div "helper . moveDown ( ) for i in range ( 3 ) : helper . build ( "spikes$" ) helpe…" at bounding box center [841, 360] width 338 height 404
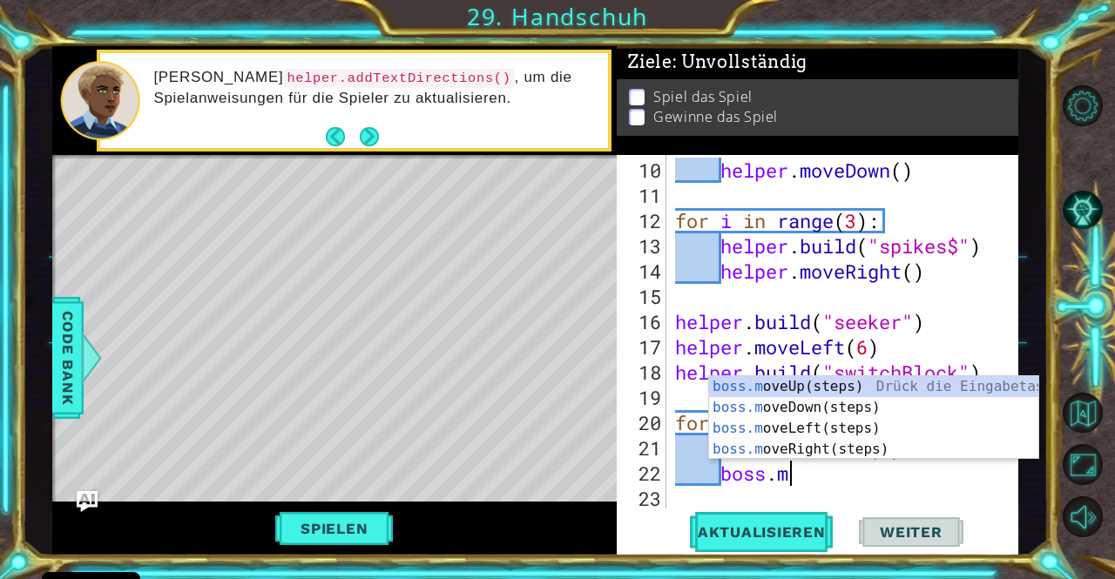
type textarea "boss.mov"
click at [789, 388] on div "boss.mov eUp(steps) Drück die Eingabetaste boss.mov eDown(steps) Drück die Eing…" at bounding box center [874, 438] width 330 height 125
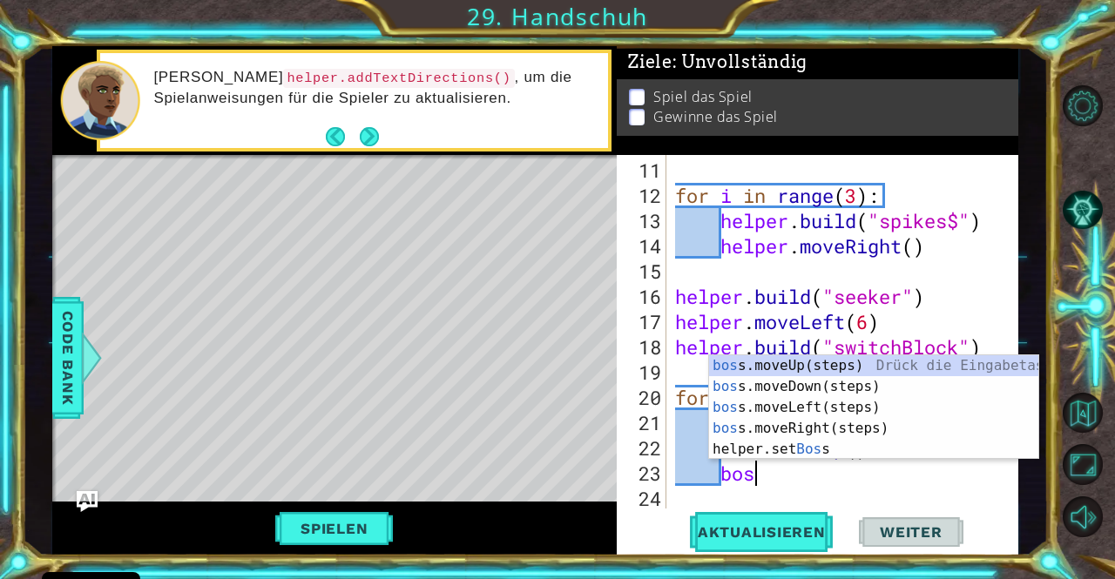
scroll to position [0, 3]
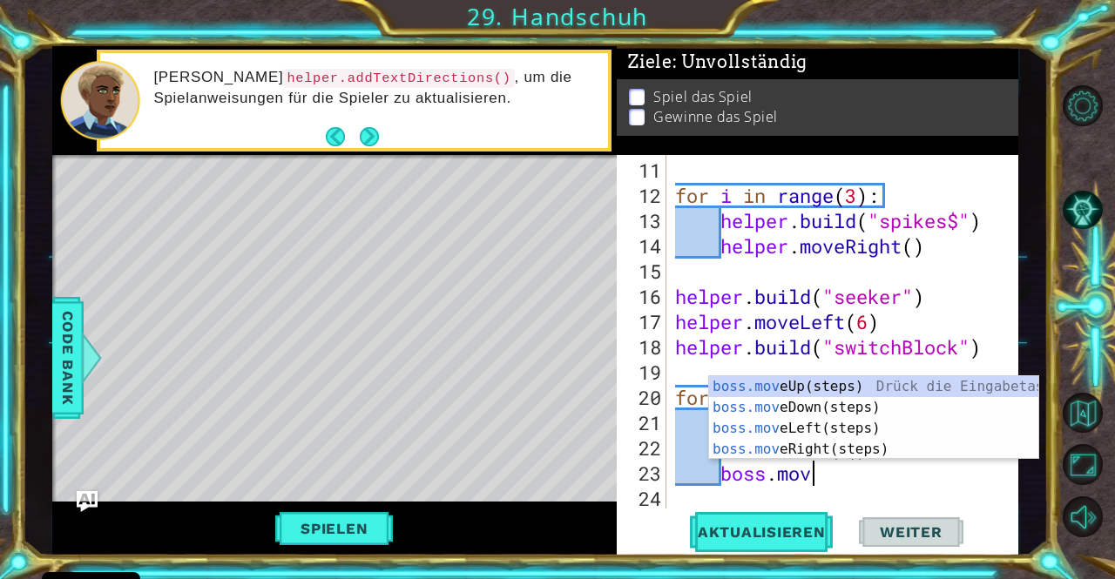
type textarea "boss.move"
click at [806, 449] on div "boss.move Up(steps) Drück die Eingabetaste boss.move Down(steps) Drück die Eing…" at bounding box center [874, 438] width 330 height 125
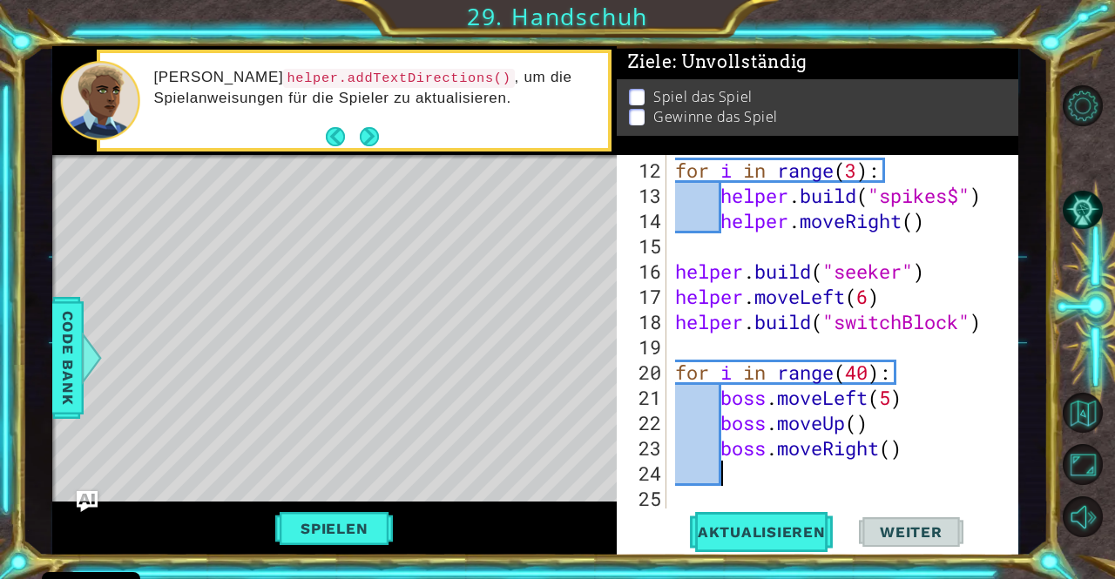
scroll to position [328, 0]
click at [887, 450] on div "for i in range ( 3 ) : helper . build ( "spikes$" ) helper . moveRight ( ) help…" at bounding box center [841, 360] width 338 height 404
click at [895, 451] on div "for i in range ( 3 ) : helper . build ( "spikes$" ) helper . moveRight ( ) help…" at bounding box center [841, 360] width 338 height 404
type textarea "boss.moveRight(5)"
click at [766, 466] on div "for i in range ( 3 ) : helper . build ( "spikes$" ) helper . moveRight ( ) help…" at bounding box center [841, 360] width 338 height 404
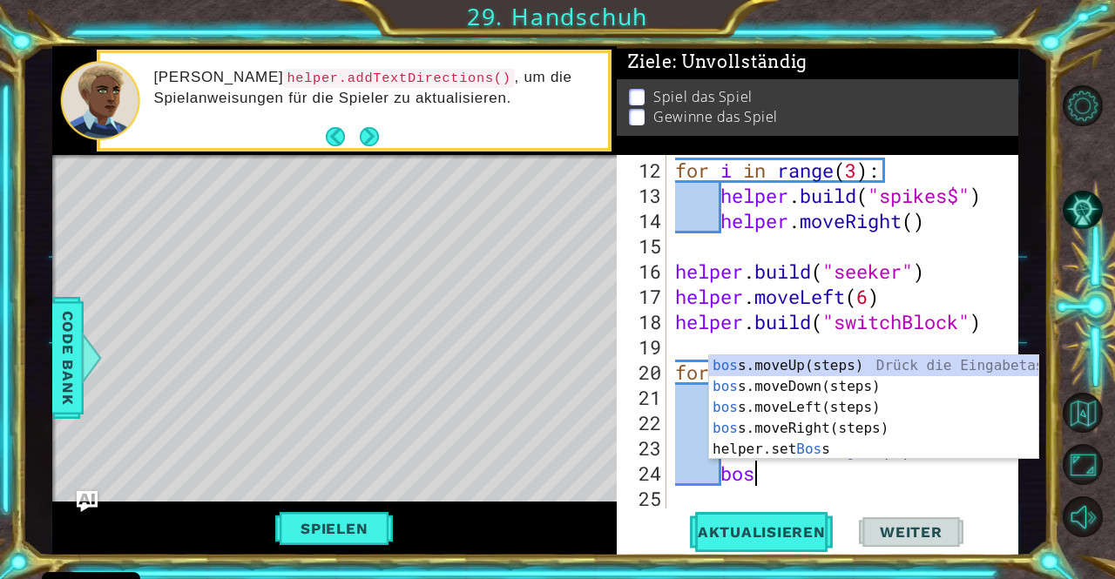
scroll to position [0, 3]
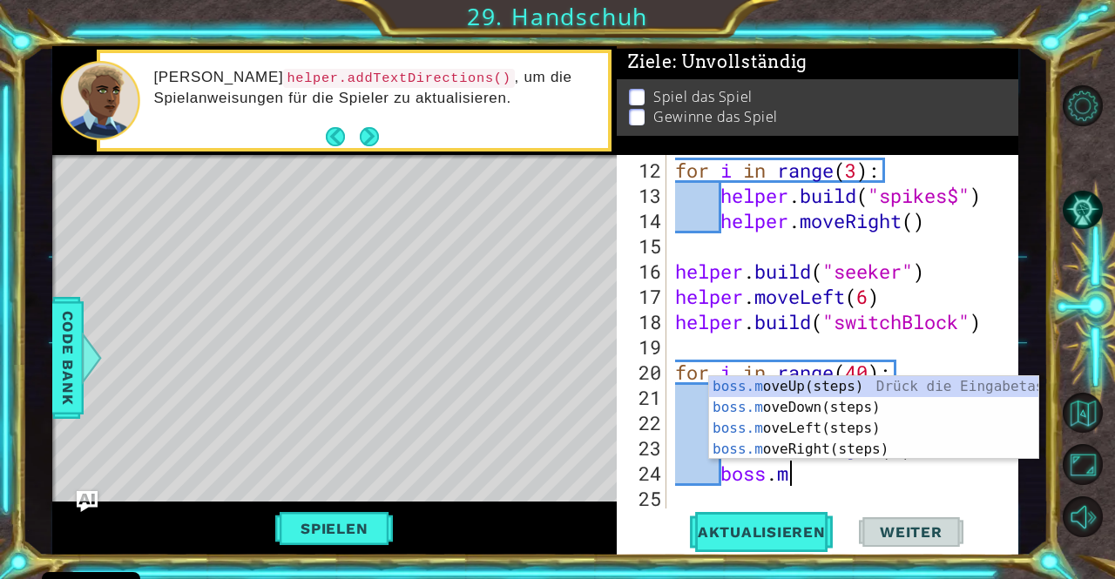
type textarea "boss.mvoe"
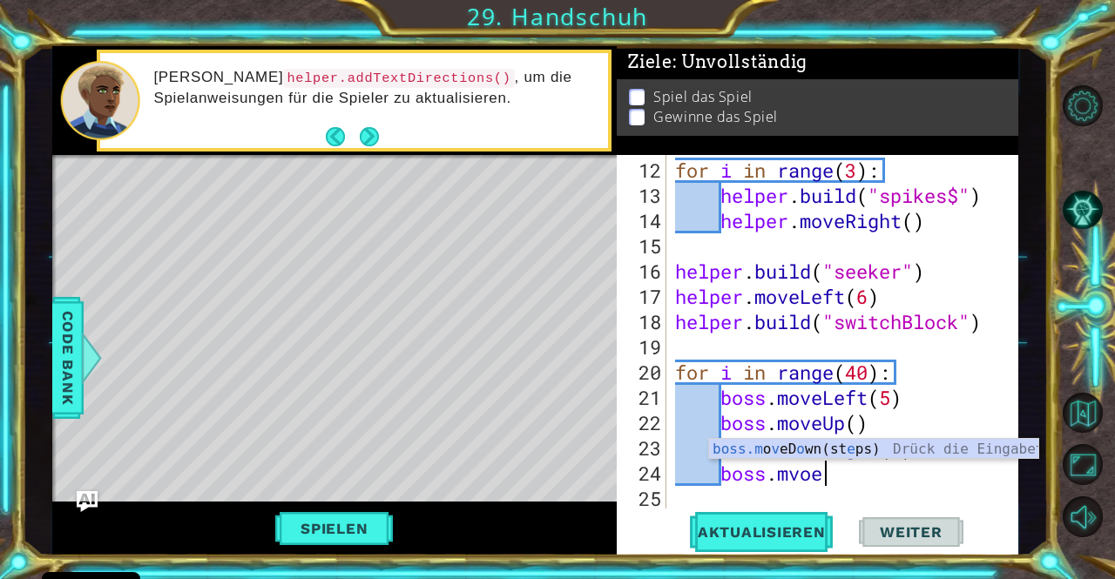
scroll to position [0, 5]
click at [774, 451] on div "boss.m o v eD o wn(st e ps) Drück die Eingabetaste" at bounding box center [874, 470] width 330 height 63
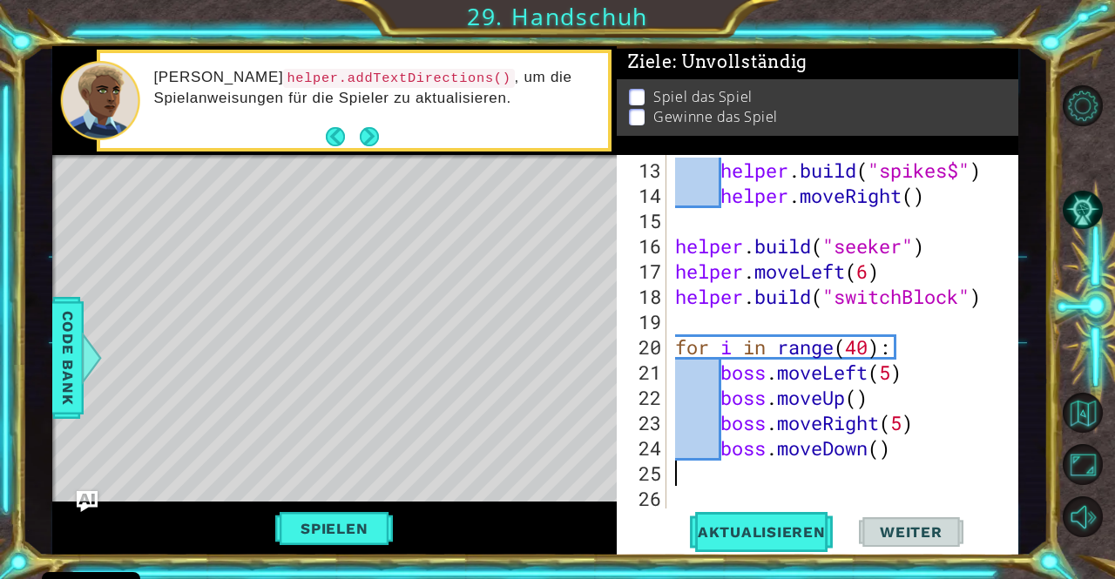
scroll to position [0, 0]
click at [771, 525] on span "Aktualisieren" at bounding box center [762, 532] width 163 height 17
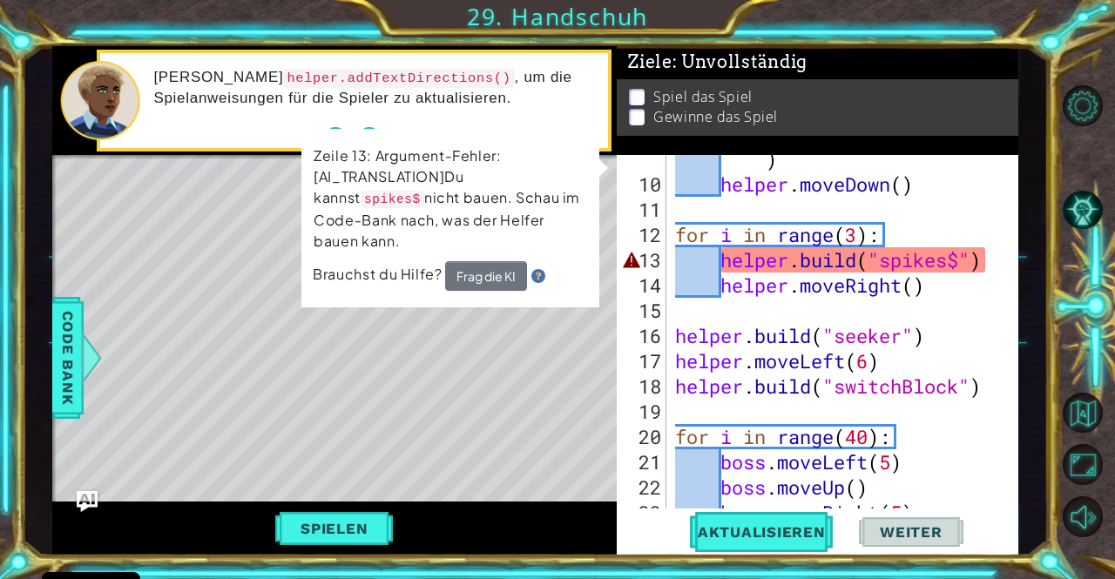
scroll to position [238, 0]
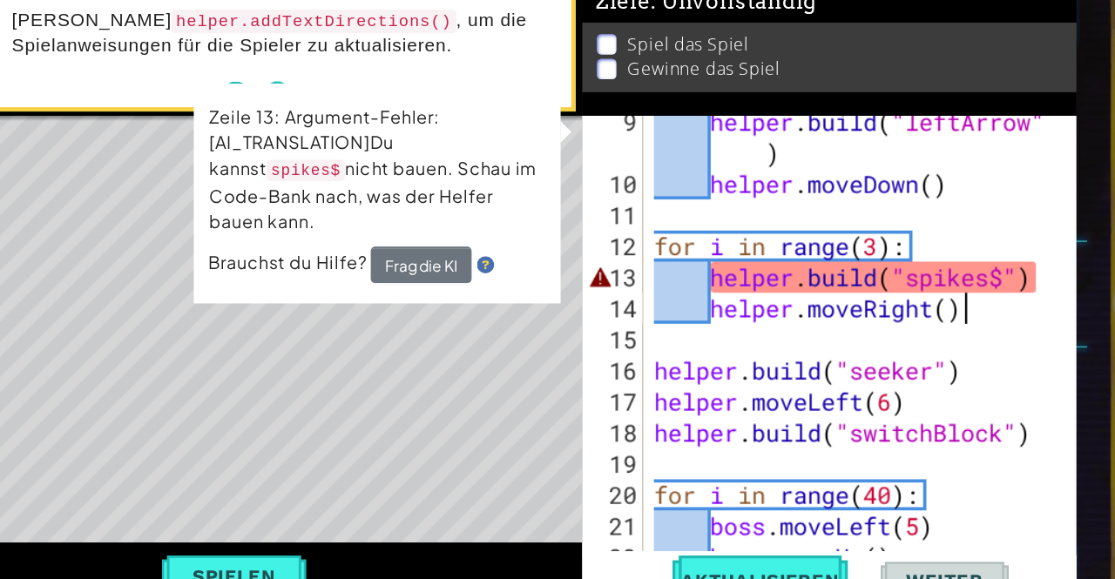
click at [963, 296] on div "helper . build ( "leftArrow" ) helper . moveDown ( ) for i in range ( 3 ) : hel…" at bounding box center [841, 362] width 338 height 430
click at [963, 288] on div "helper . build ( "leftArrow" ) helper . moveDown ( ) for i in range ( 3 ) : hel…" at bounding box center [841, 362] width 338 height 430
type textarea "[DOMAIN_NAME]("spikes")"
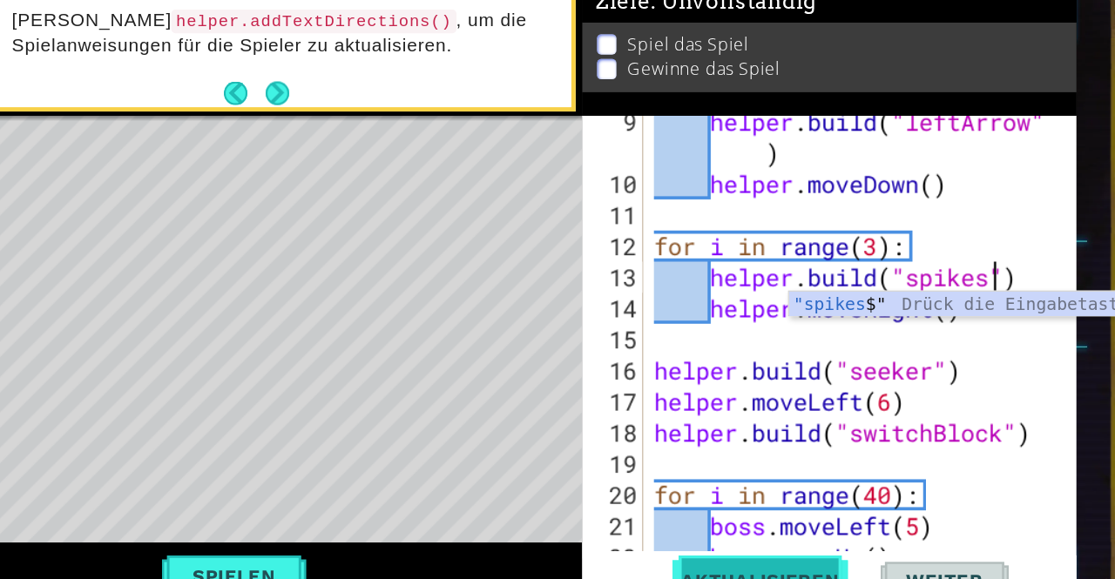
click at [773, 518] on button "Aktualisieren" at bounding box center [762, 532] width 163 height 40
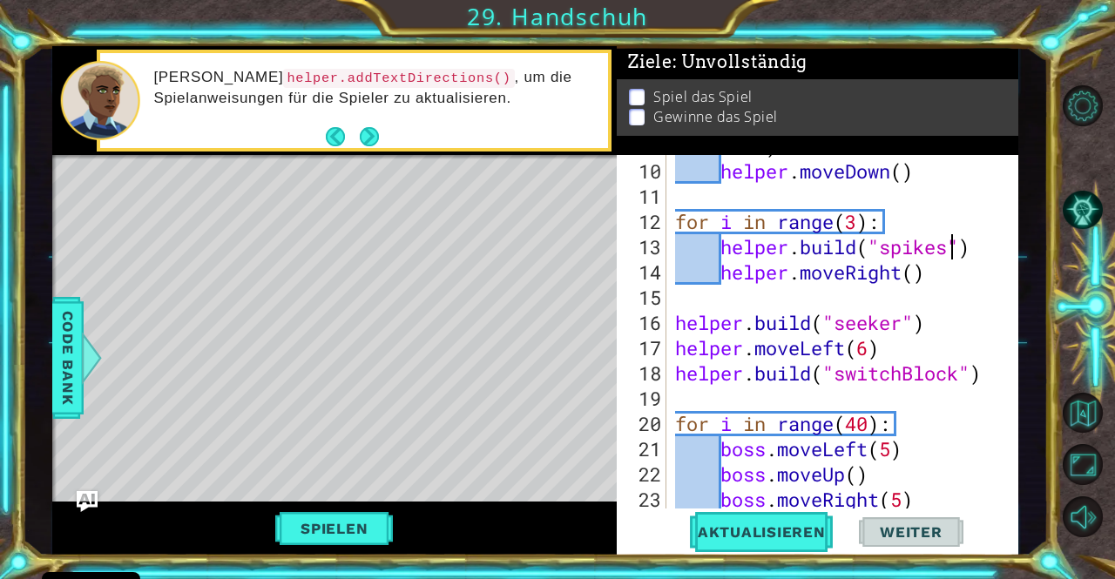
scroll to position [354, 0]
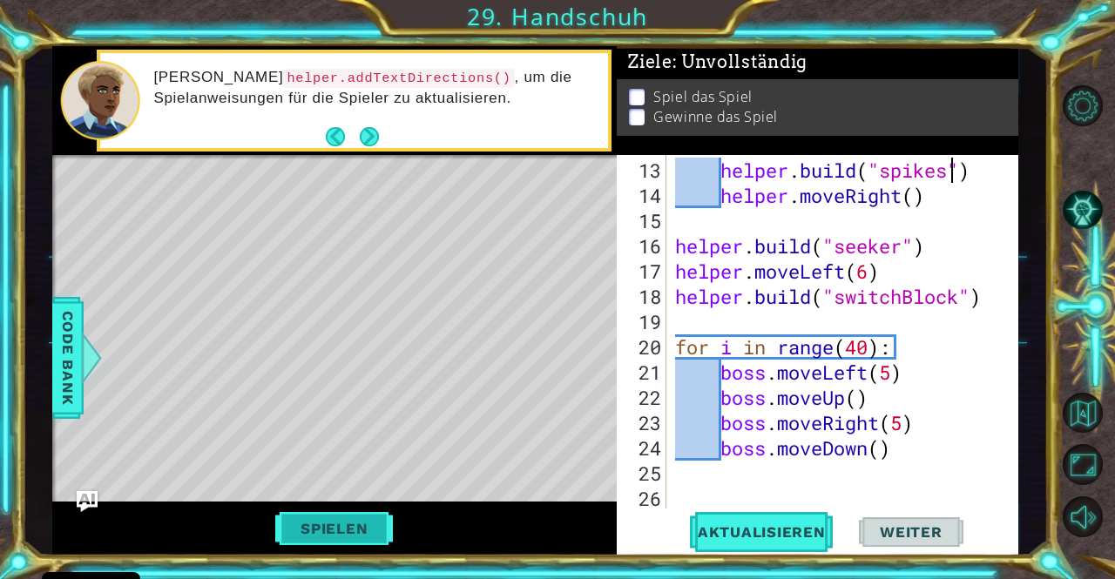
click at [333, 532] on button "Spielen" at bounding box center [334, 528] width 130 height 33
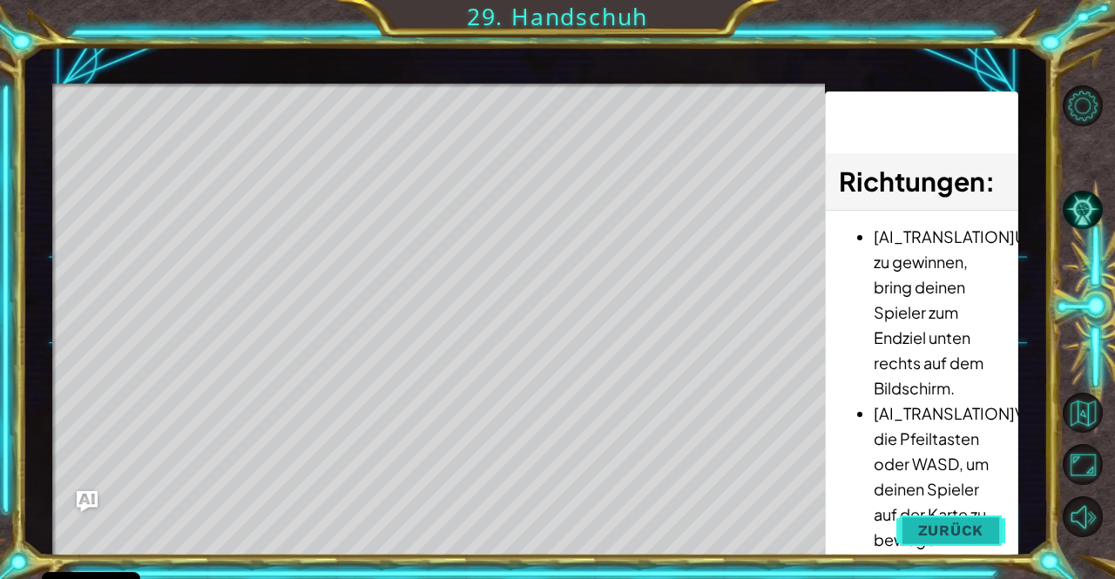
click at [959, 532] on span "Zurück" at bounding box center [951, 530] width 66 height 17
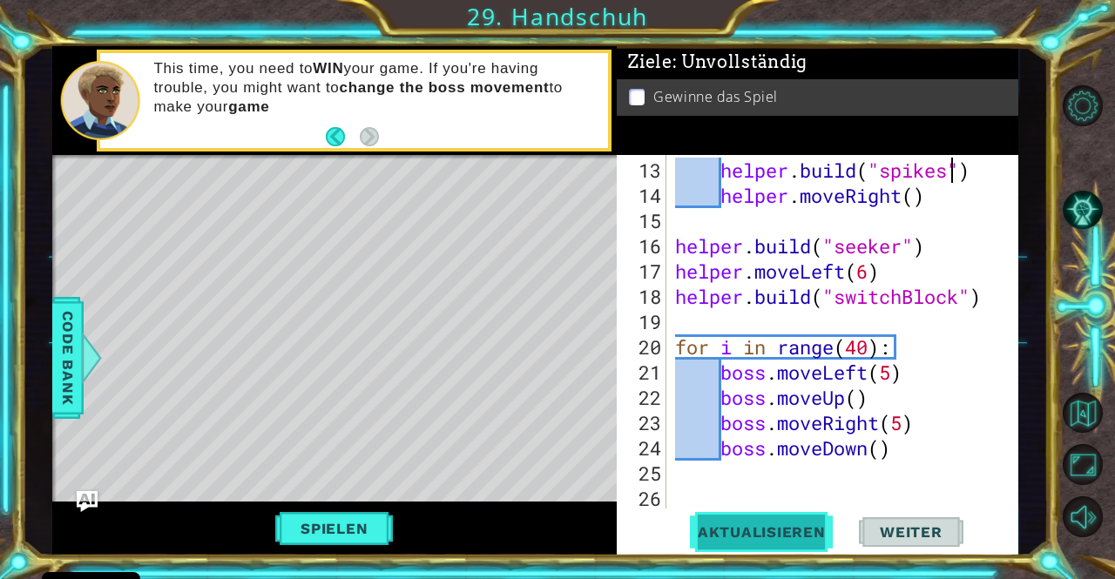
click at [737, 526] on span "Aktualisieren" at bounding box center [762, 532] width 163 height 17
